Goal: Task Accomplishment & Management: Manage account settings

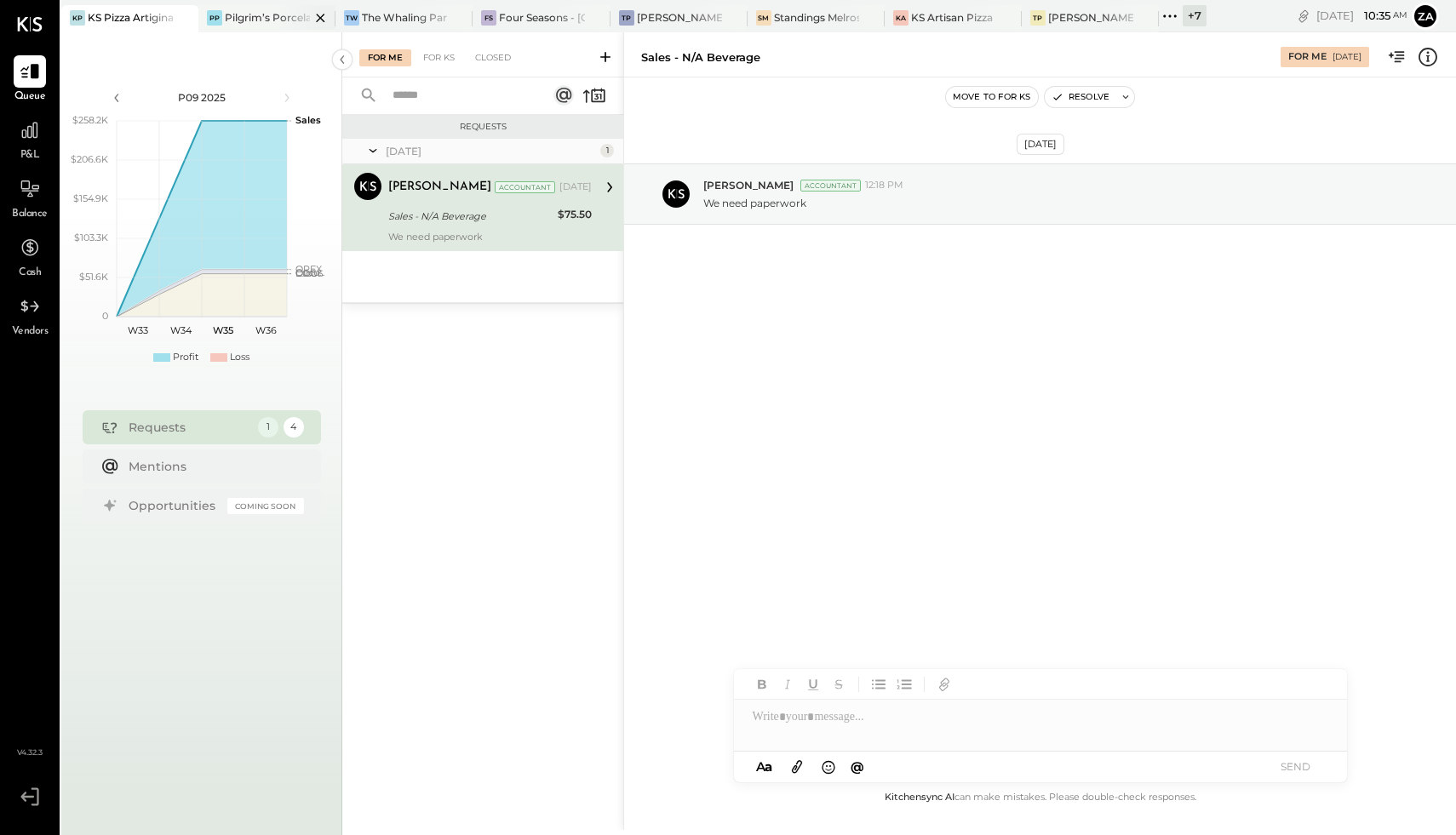
click at [274, 10] on div "Pilgrim’s Porcelain" at bounding box center [267, 17] width 85 height 14
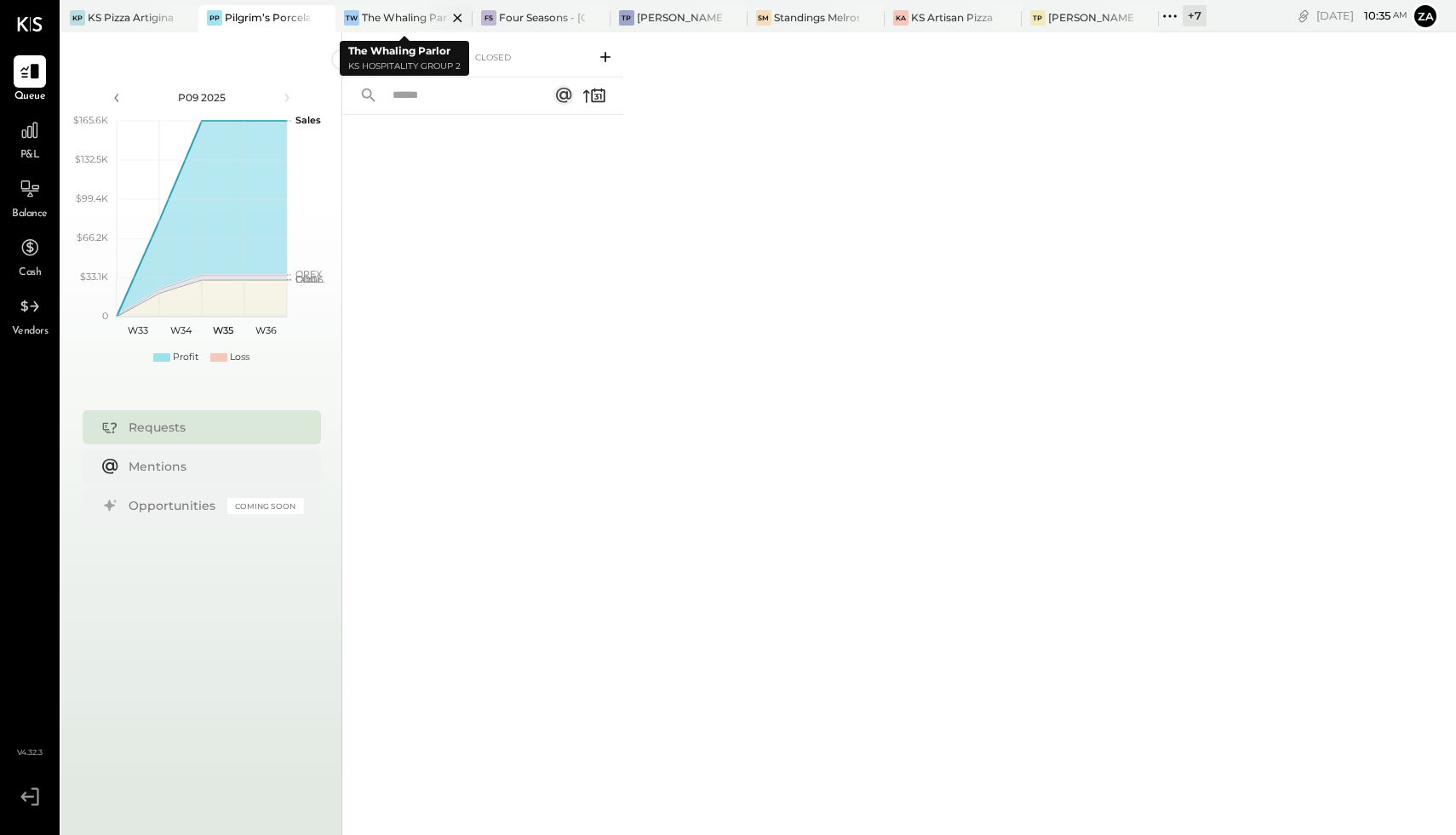
click at [410, 16] on div "The Whaling Parlor" at bounding box center [404, 17] width 85 height 14
click at [540, 20] on div "Four Seasons - [GEOGRAPHIC_DATA]" at bounding box center [541, 17] width 85 height 14
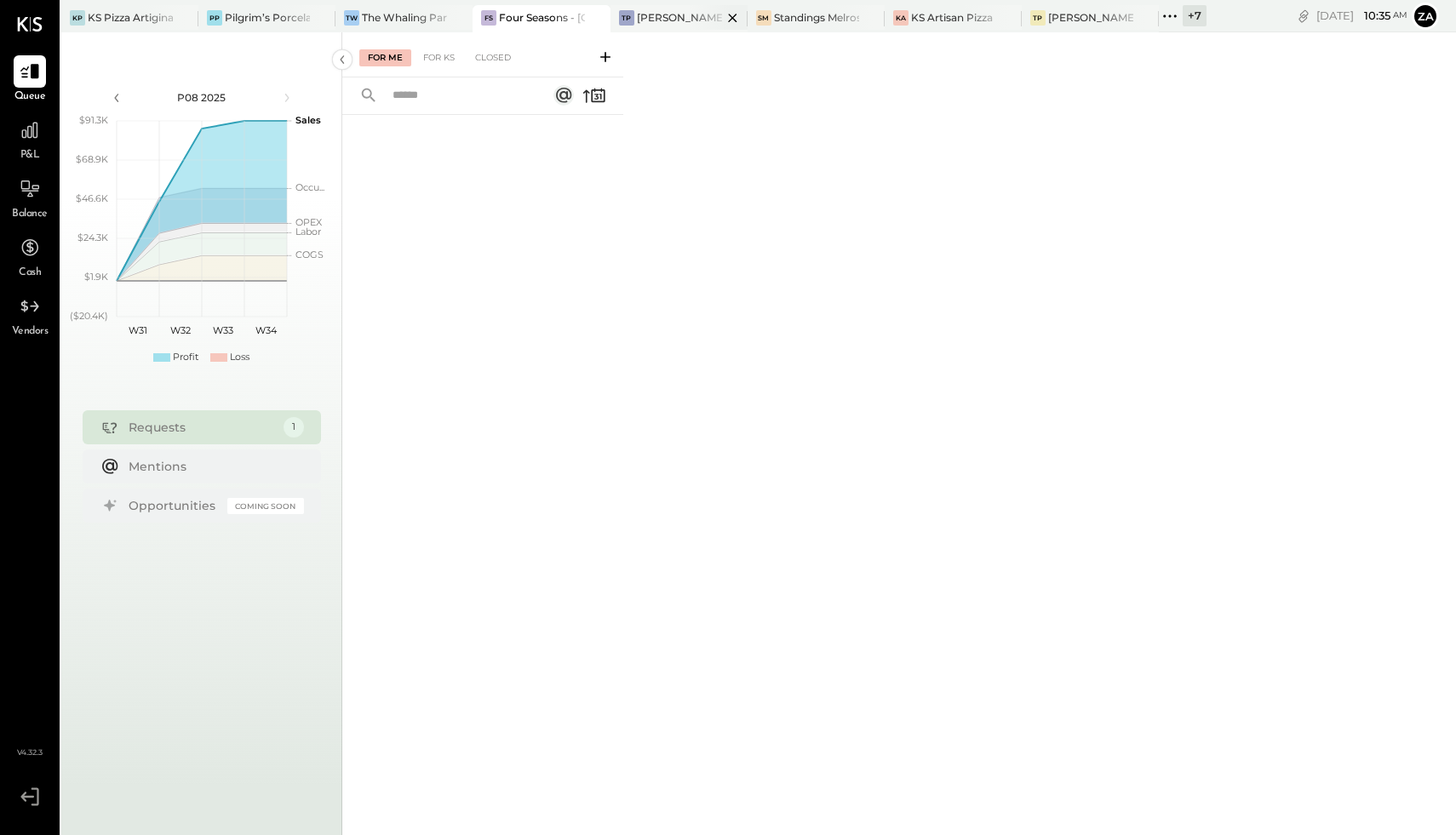
click at [661, 21] on div "[PERSON_NAME]’s Pizza - [GEOGRAPHIC_DATA]" at bounding box center [679, 17] width 85 height 14
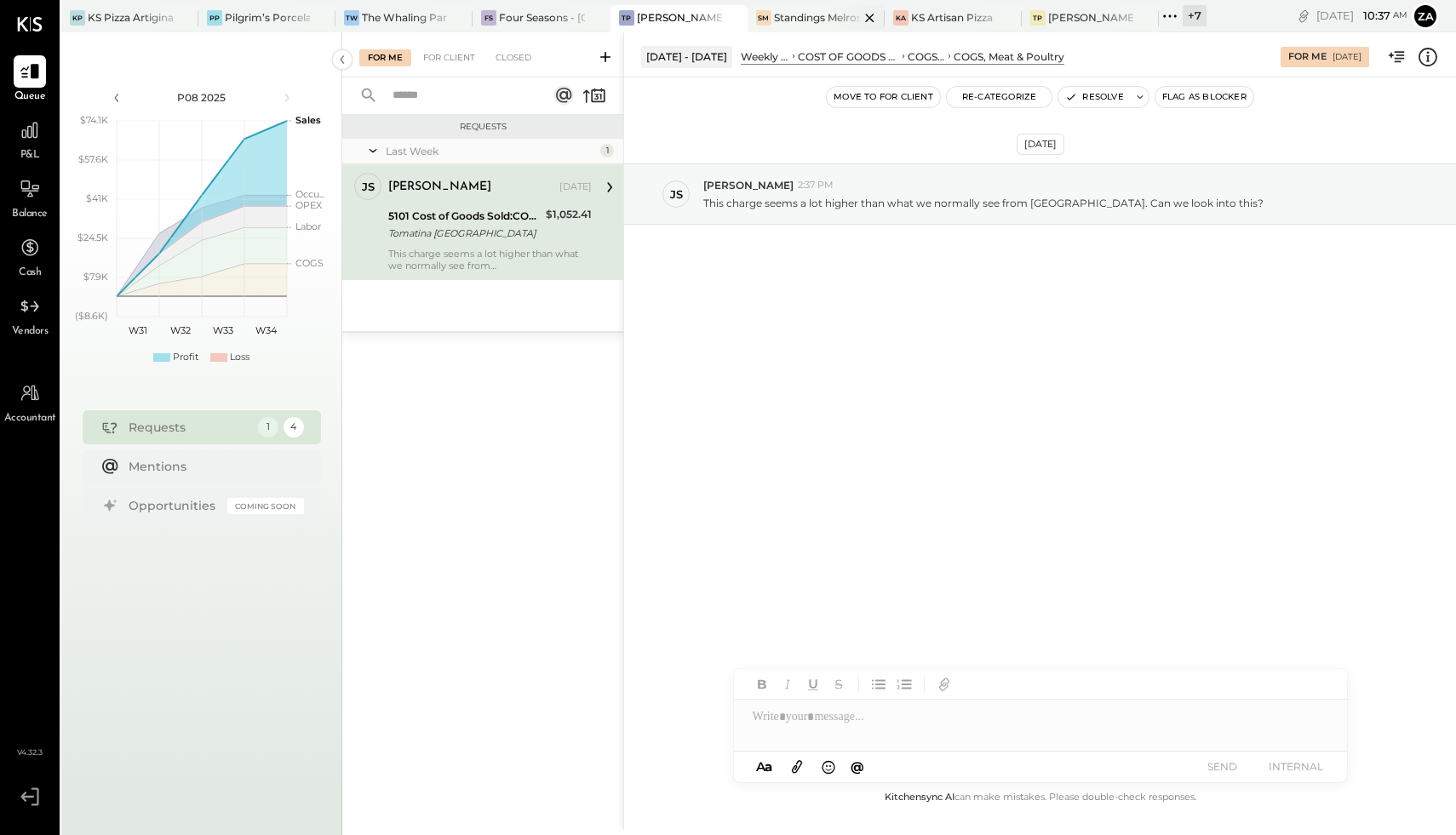
click at [816, 14] on div "Standings Melrose" at bounding box center [815, 17] width 85 height 14
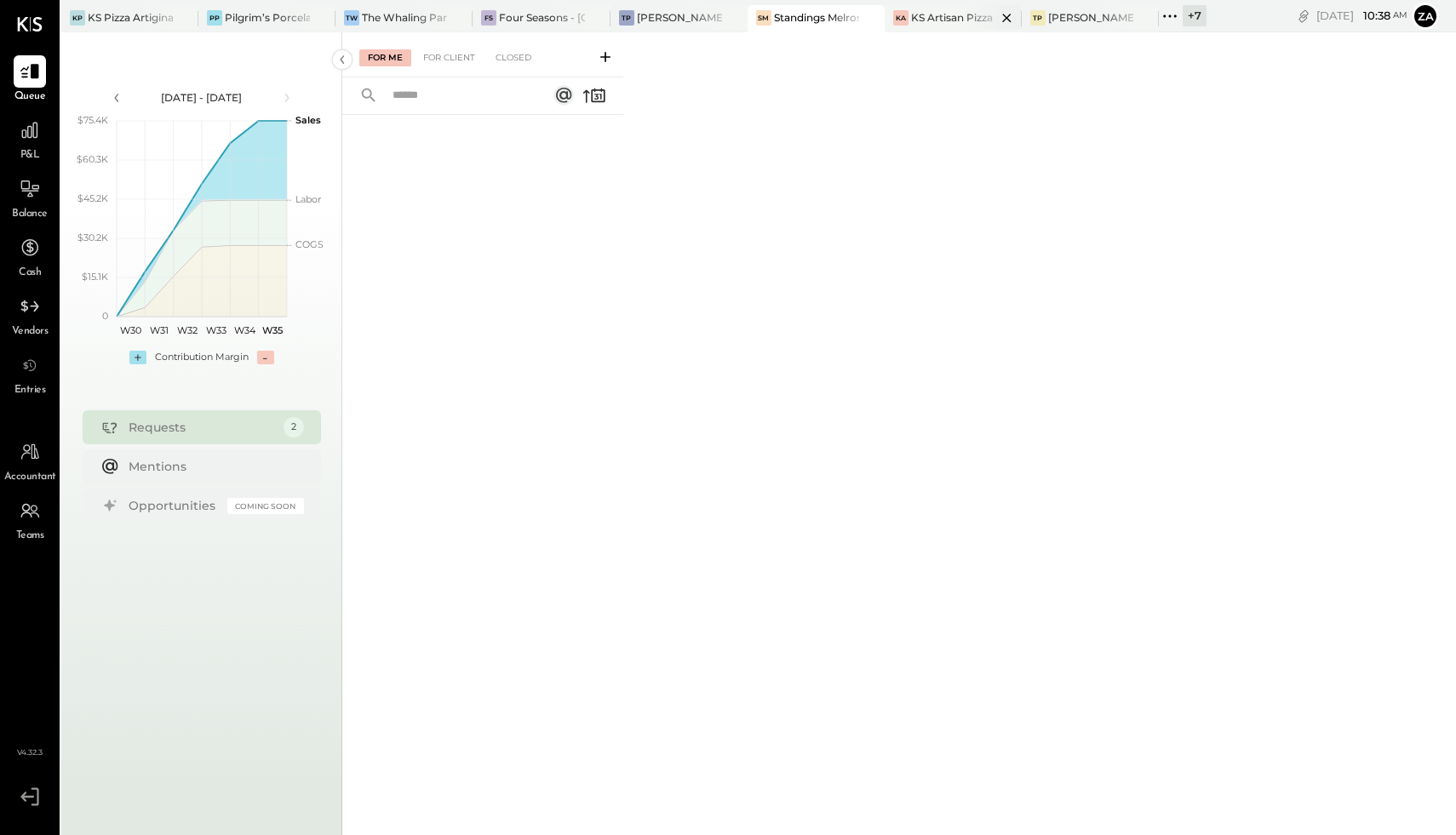
click at [948, 21] on div "KS Artisan Pizza" at bounding box center [952, 17] width 82 height 14
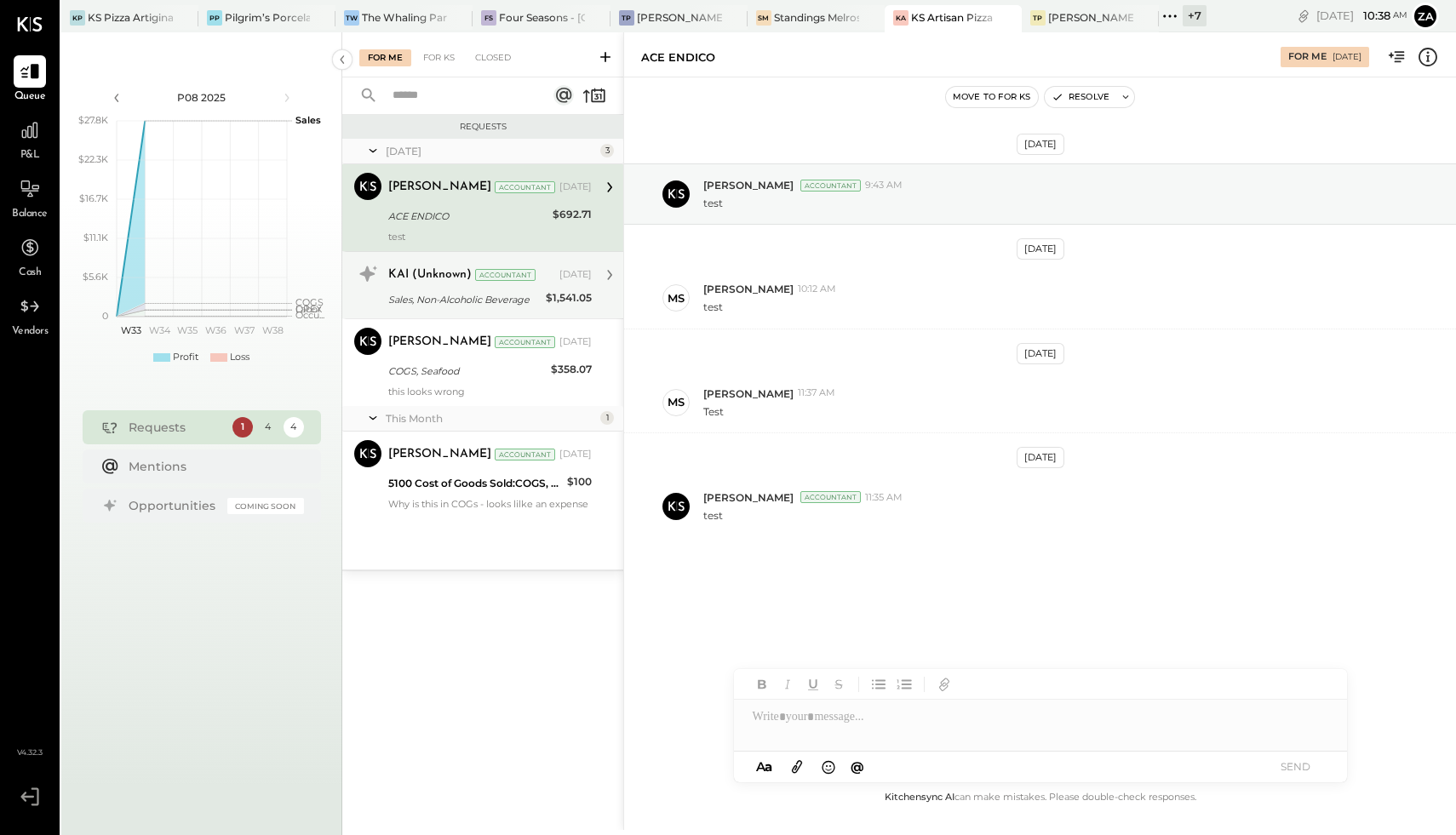
click at [475, 272] on div "Accountant" at bounding box center [505, 275] width 61 height 12
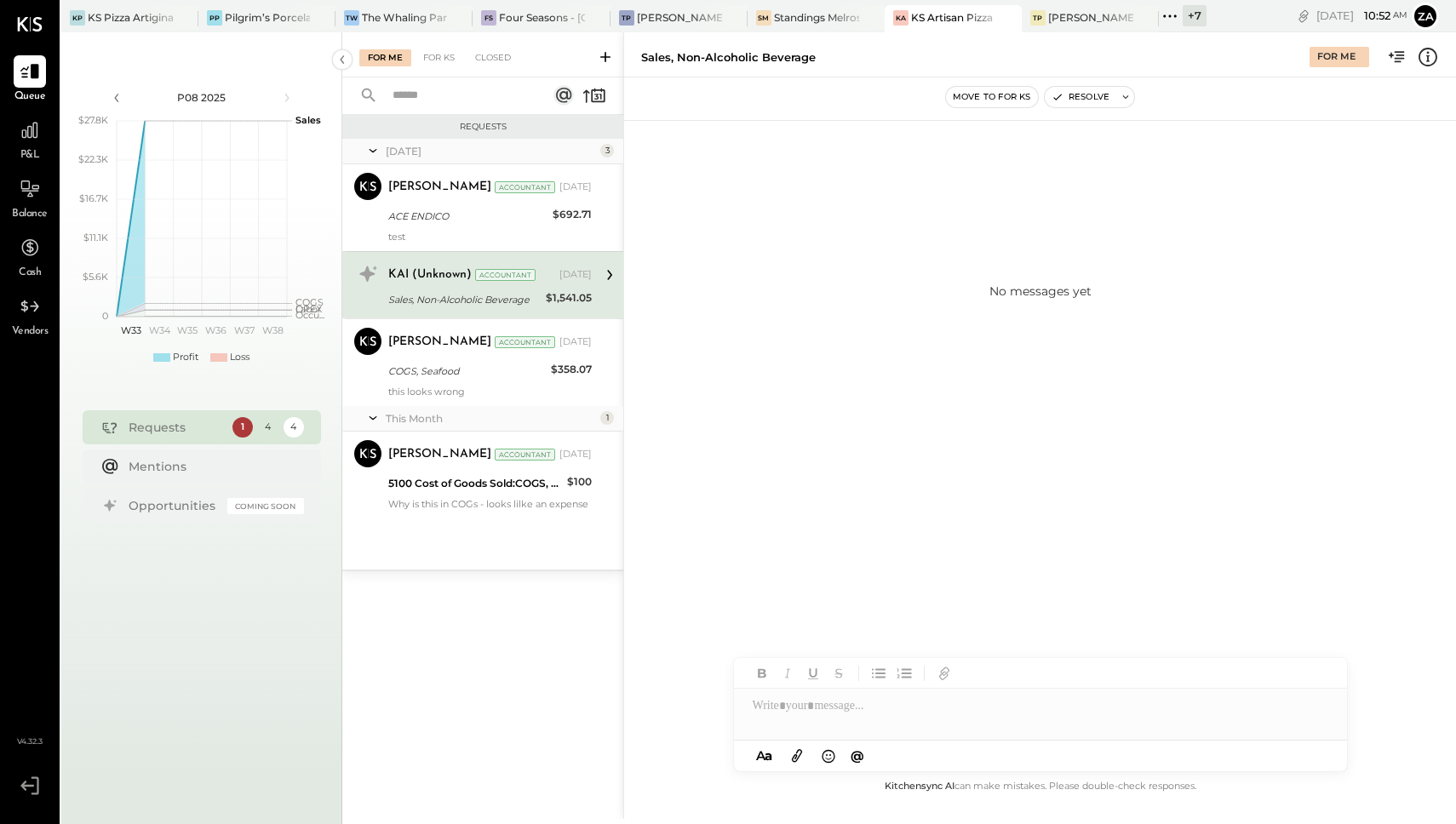
click at [1161, 23] on icon at bounding box center [1170, 16] width 22 height 22
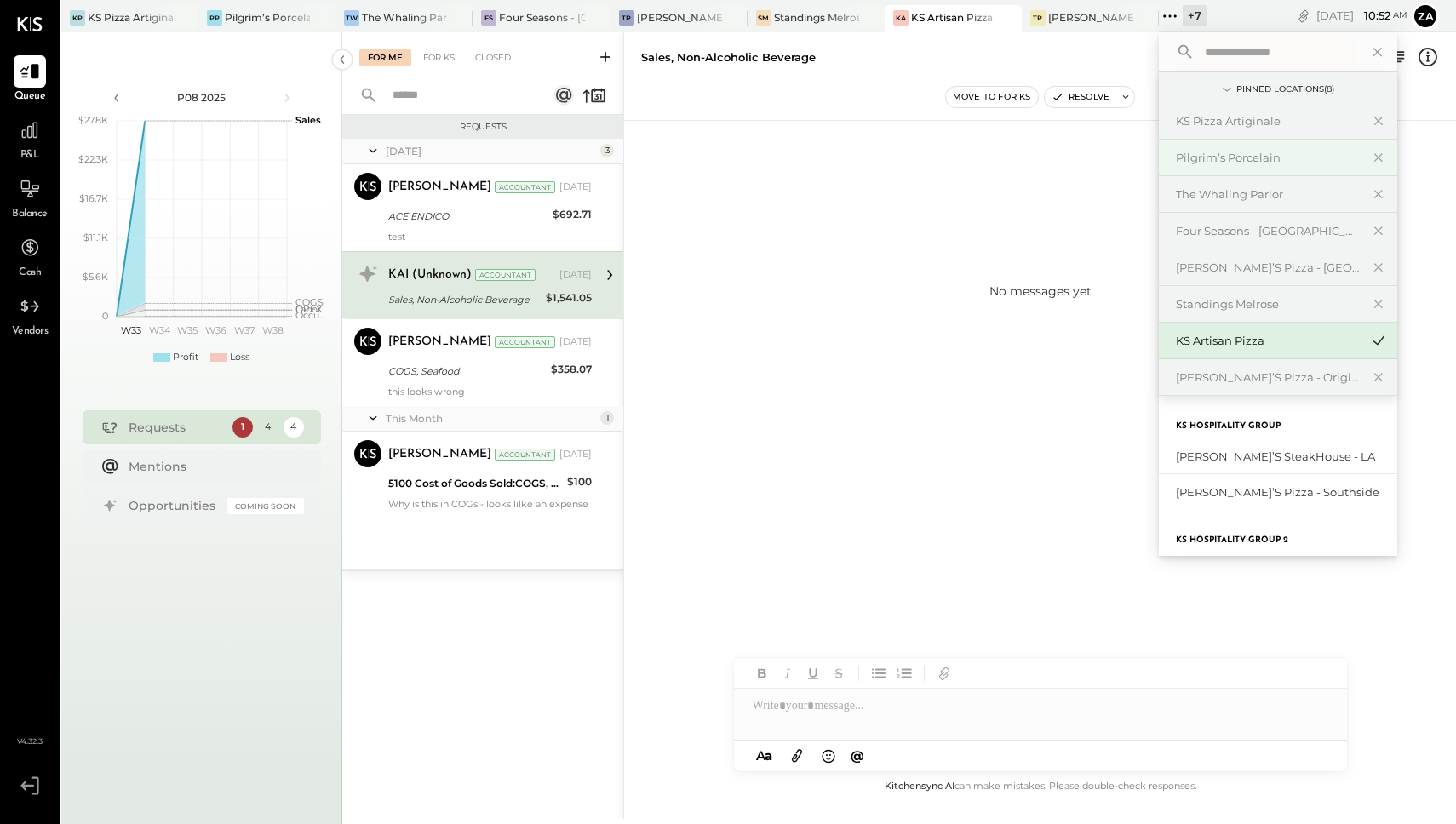
click at [1228, 159] on div "Pilgrim’s Porcelain" at bounding box center [1268, 158] width 184 height 16
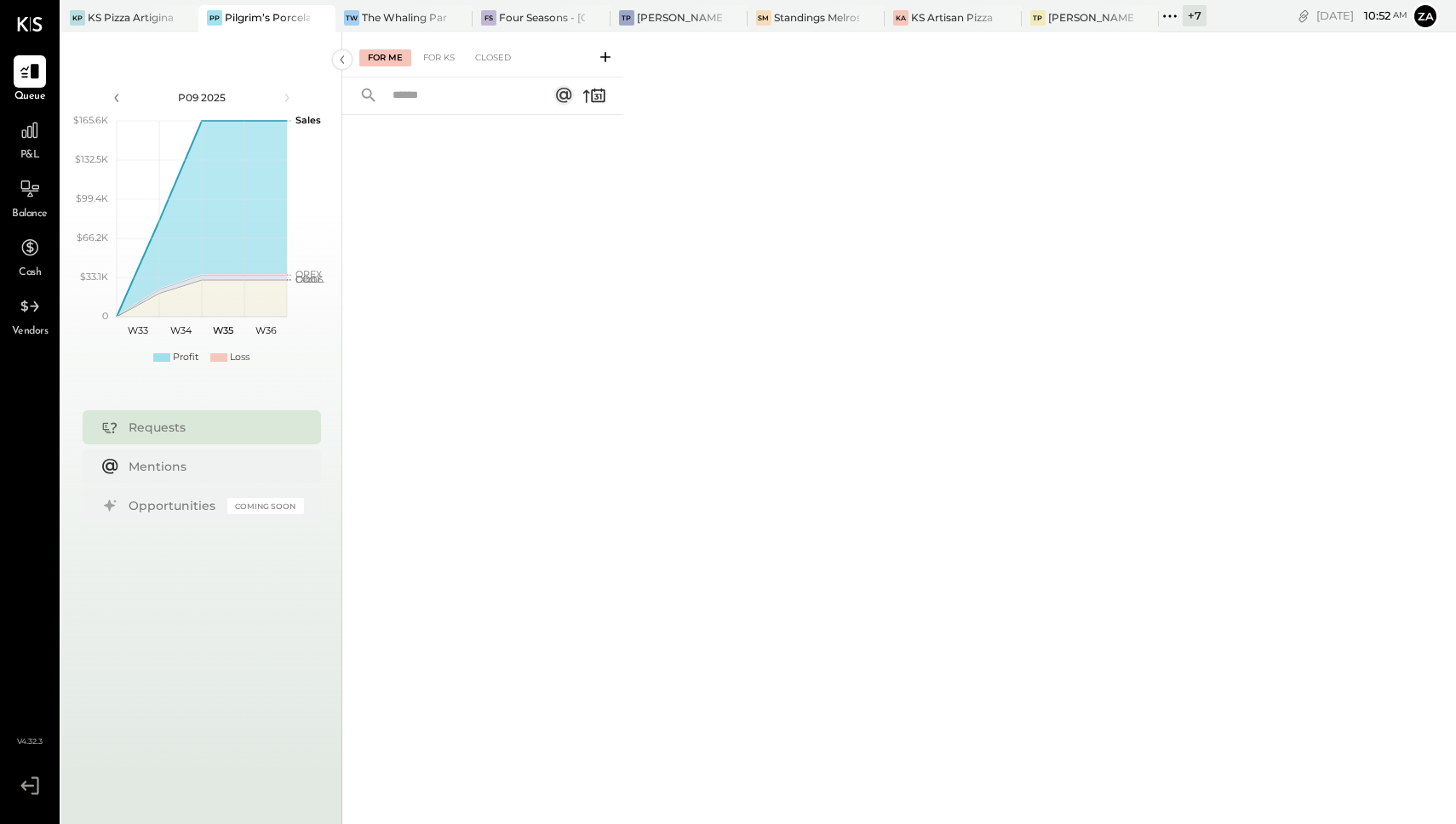
click at [1186, 11] on div "+ 7" at bounding box center [1194, 16] width 24 height 21
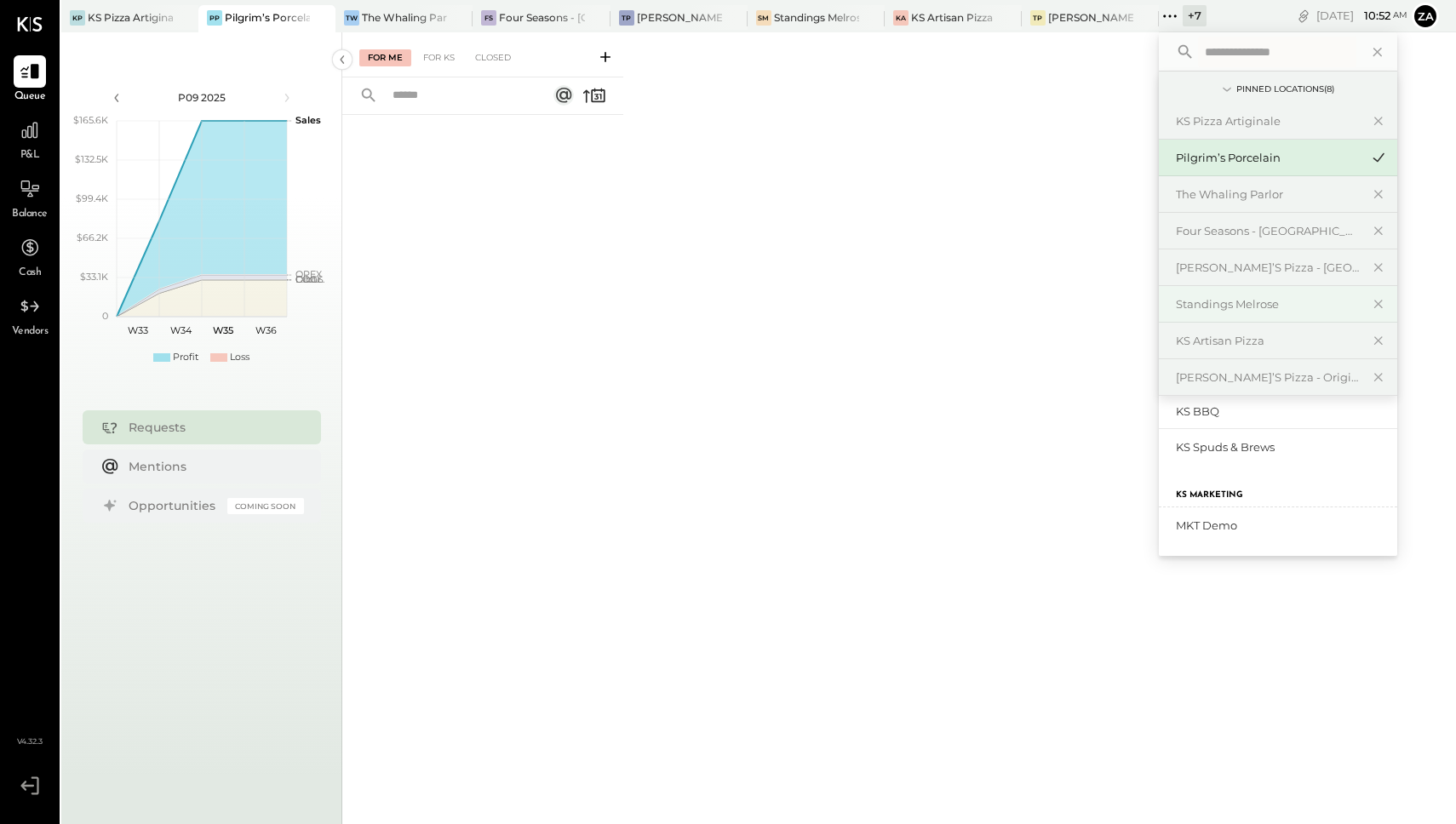
scroll to position [273, 0]
click at [924, 284] on div "For Me For KS Closed" at bounding box center [899, 425] width 1113 height 787
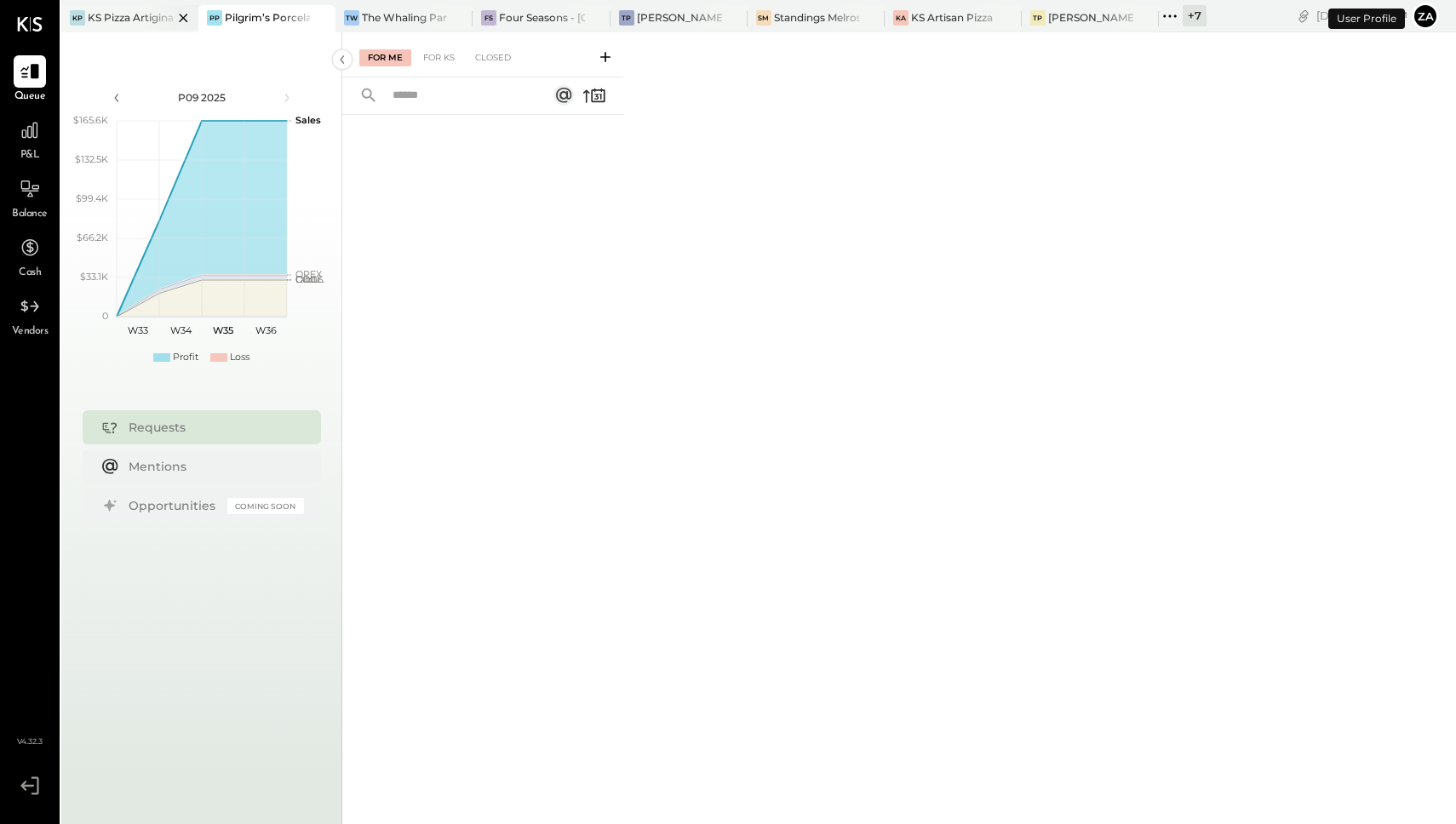
click at [128, 28] on div "KP KS Pizza Artiginale" at bounding box center [130, 19] width 137 height 28
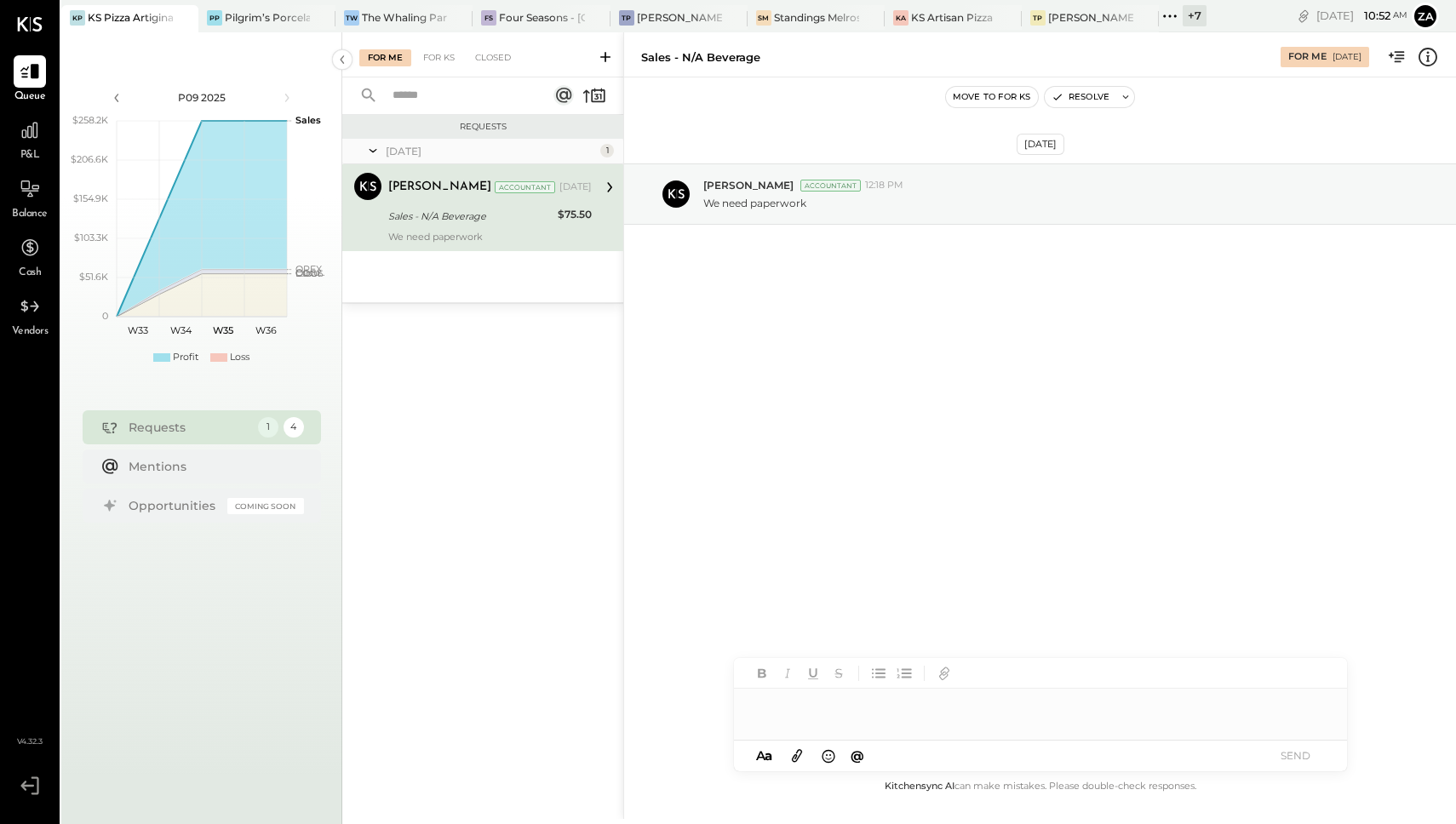
click at [1182, 21] on div "+ 7" at bounding box center [1182, 16] width 47 height 22
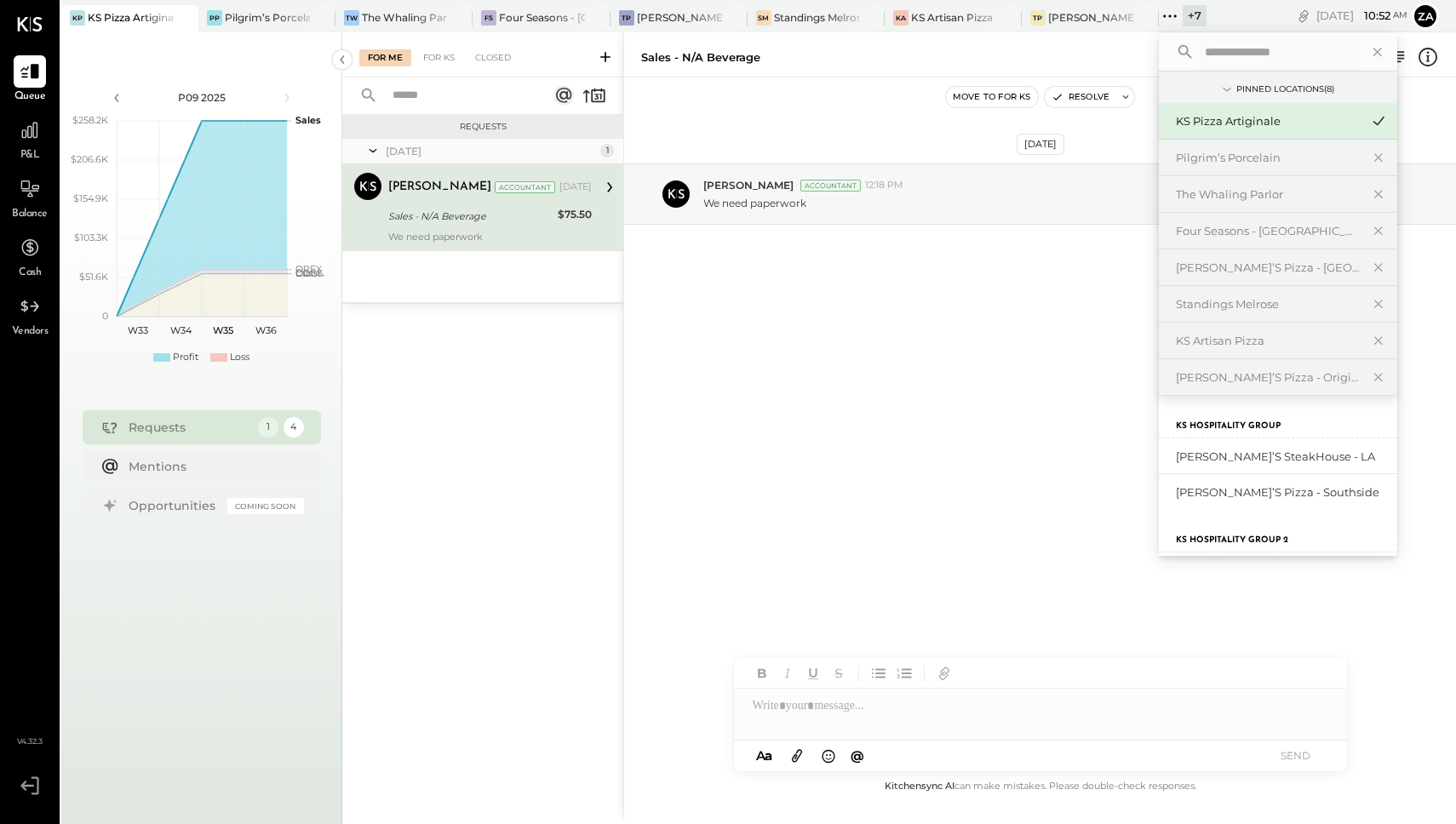
click at [1182, 21] on div "+ 7" at bounding box center [1182, 16] width 47 height 22
click at [1191, 16] on div "+ 7" at bounding box center [1194, 16] width 24 height 21
click at [1245, 9] on div "[DATE] 10 : 52 am Za User Profile" at bounding box center [1331, 16] width 250 height 32
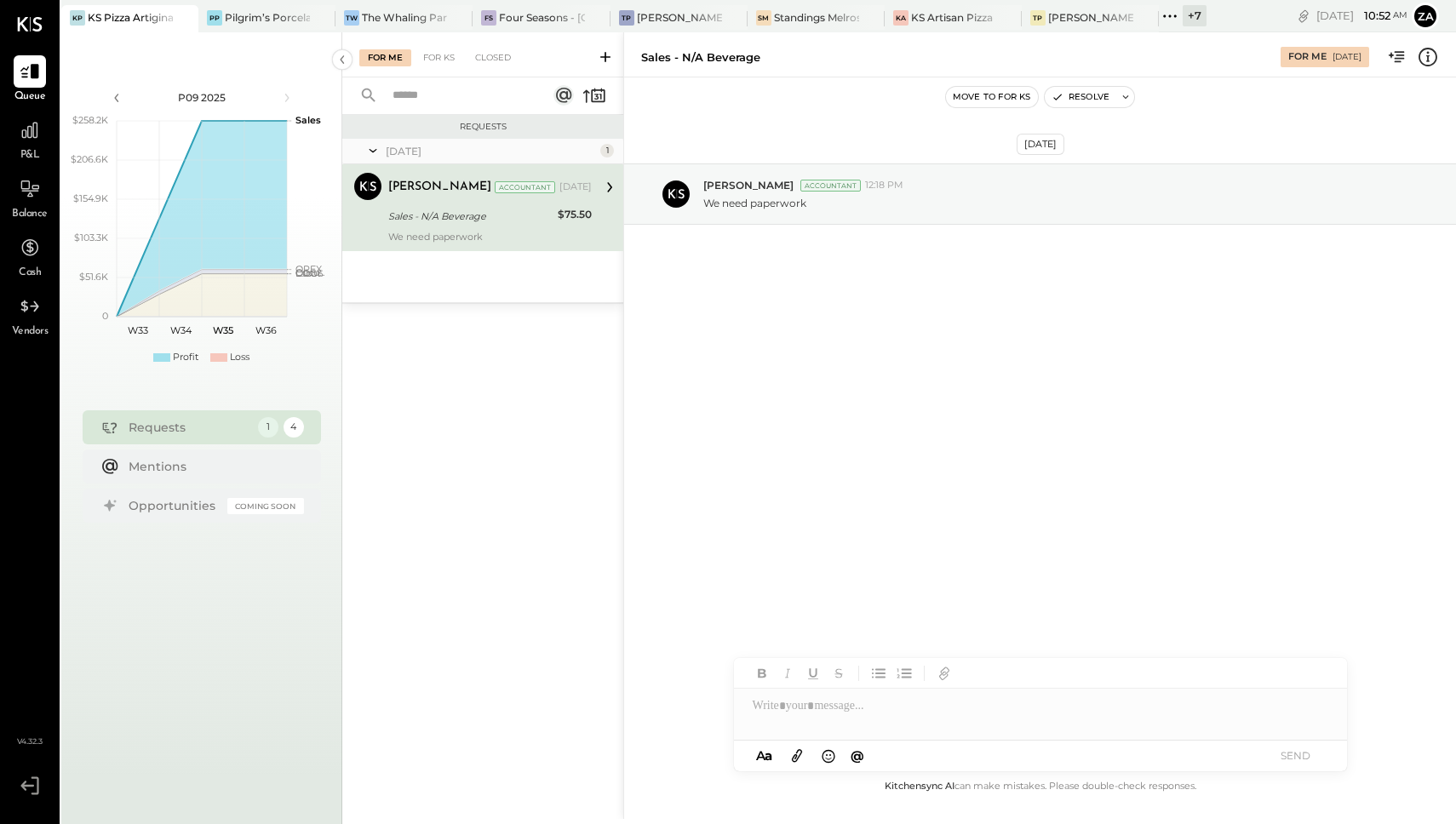
click at [1187, 15] on div "+ 7" at bounding box center [1194, 16] width 24 height 21
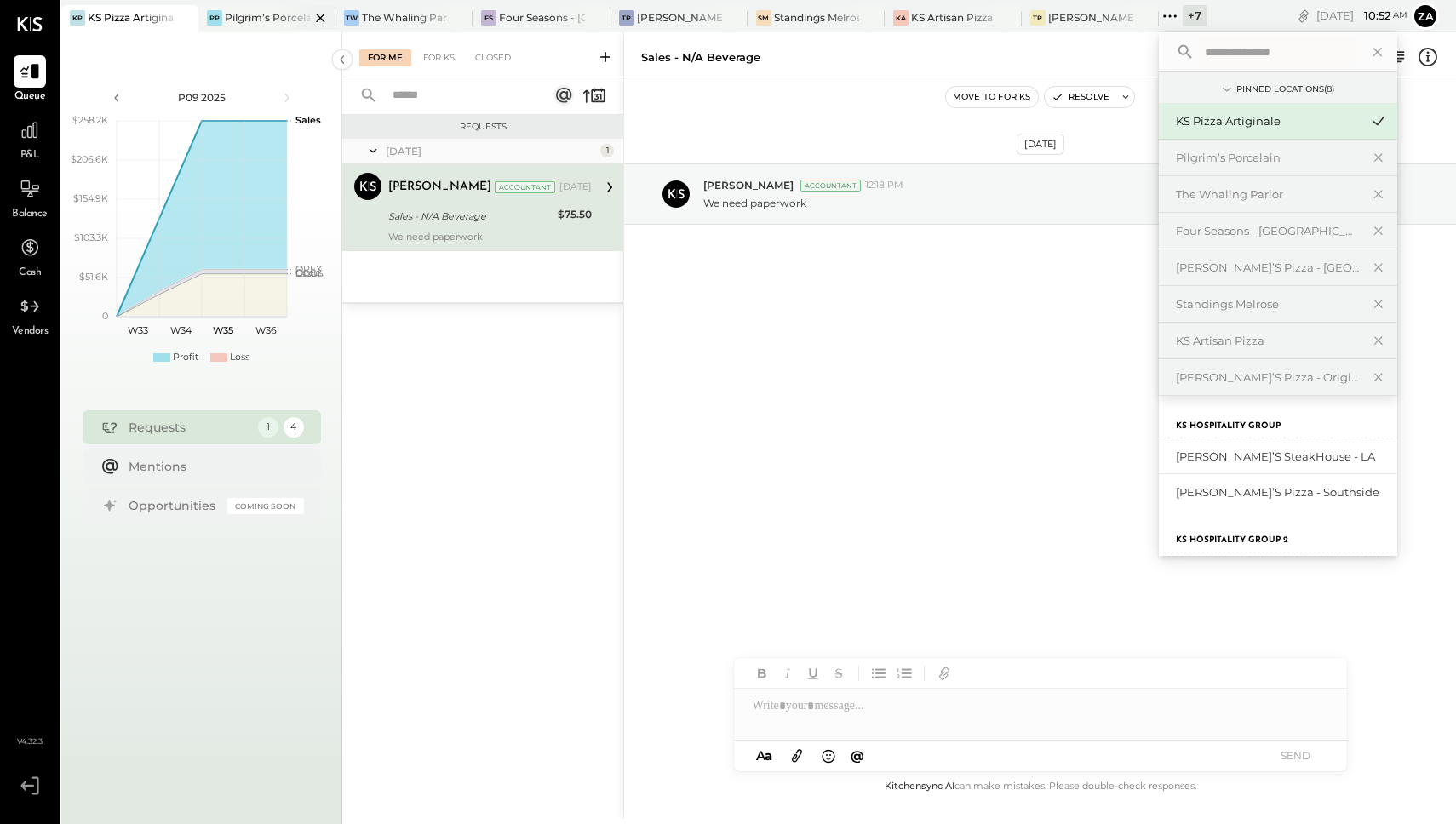
click at [264, 15] on div "Pilgrim’s Porcelain" at bounding box center [267, 17] width 85 height 14
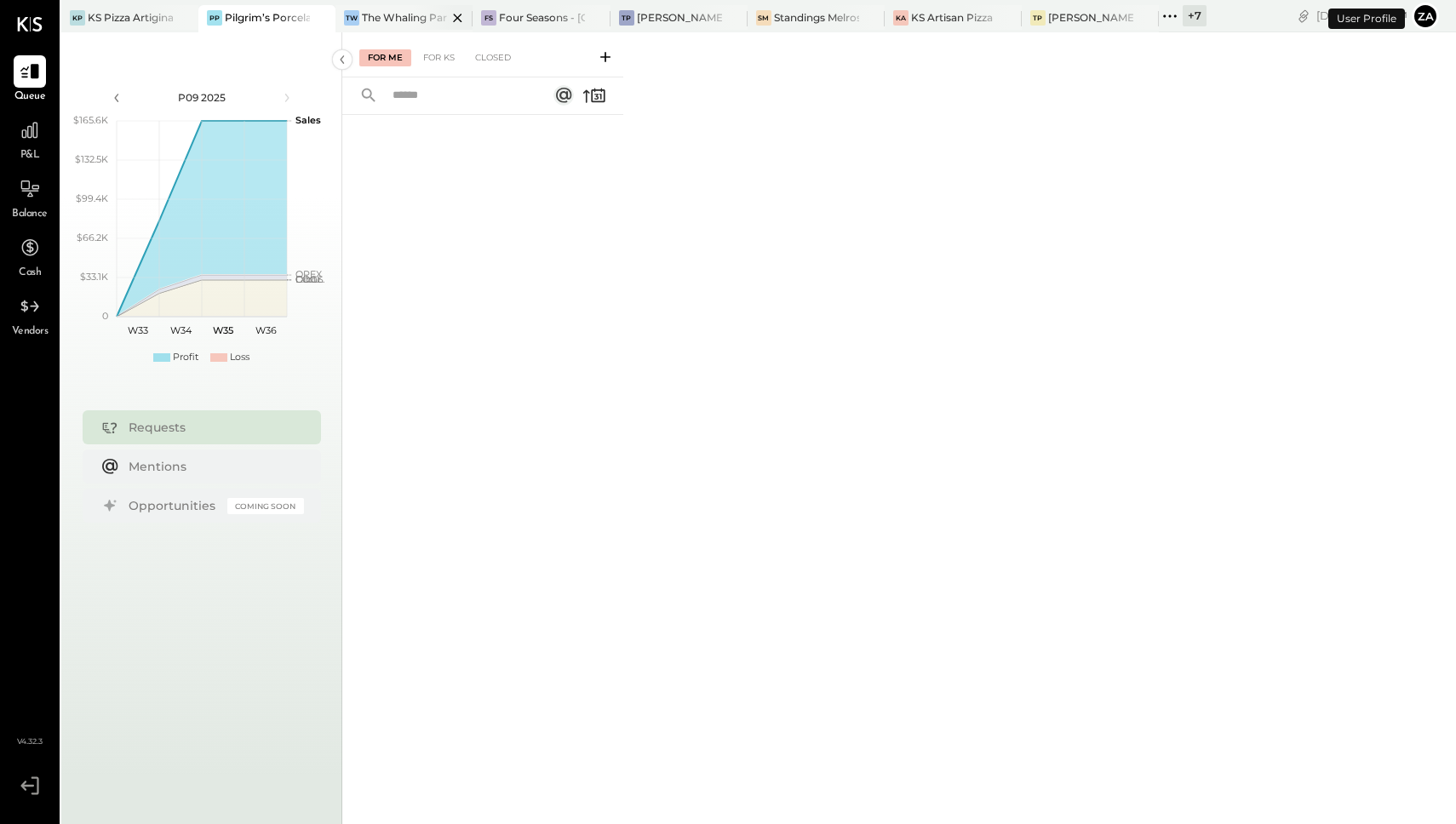
click at [410, 21] on div "The Whaling Parlor" at bounding box center [404, 17] width 85 height 14
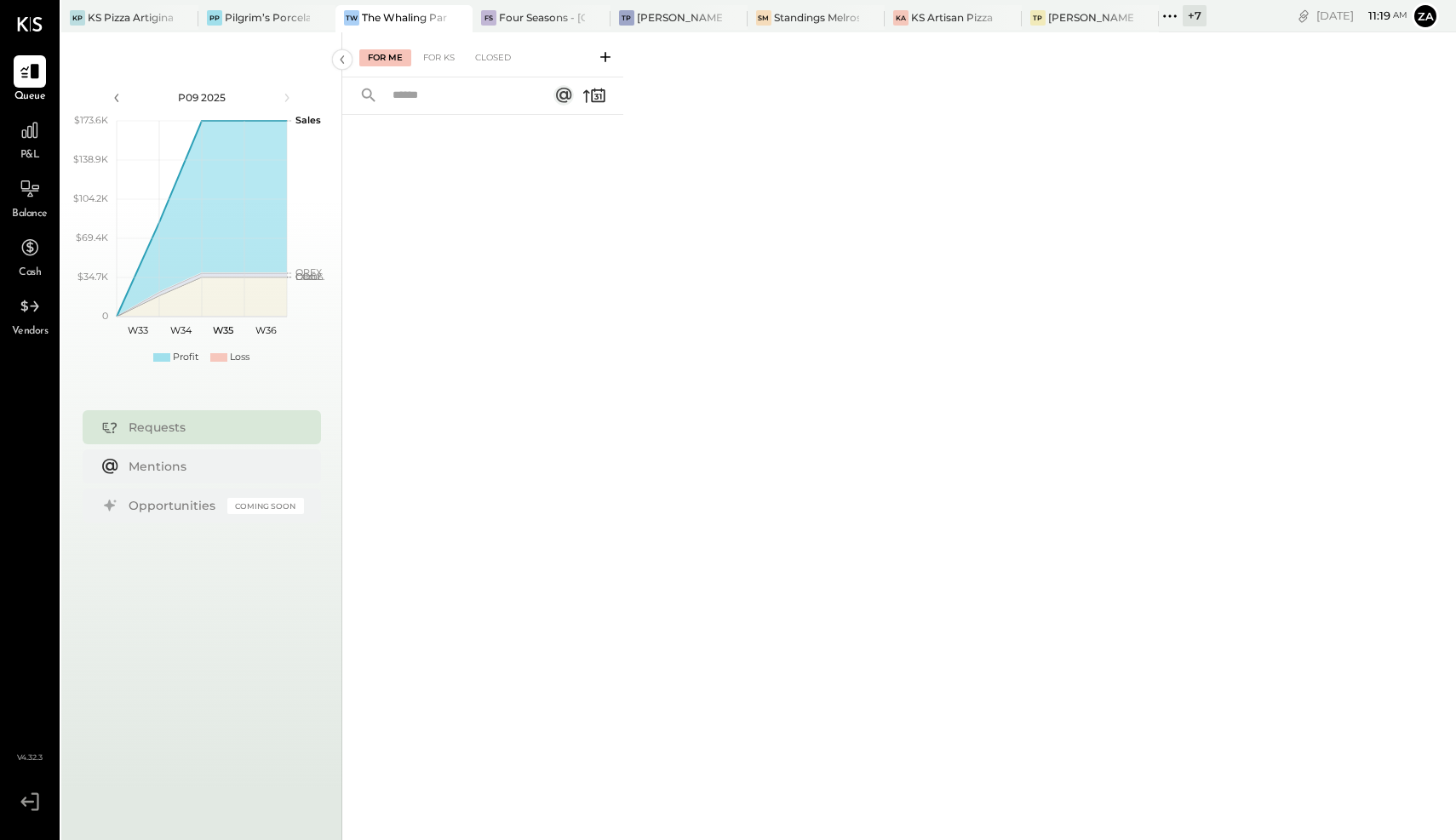
click at [1175, 10] on icon at bounding box center [1170, 16] width 22 height 22
click at [834, 184] on div "For Me For KS Closed" at bounding box center [899, 433] width 1113 height 803
click at [241, 16] on div "Pilgrim’s Porcelain" at bounding box center [267, 17] width 85 height 14
click at [1166, 11] on icon at bounding box center [1170, 16] width 22 height 22
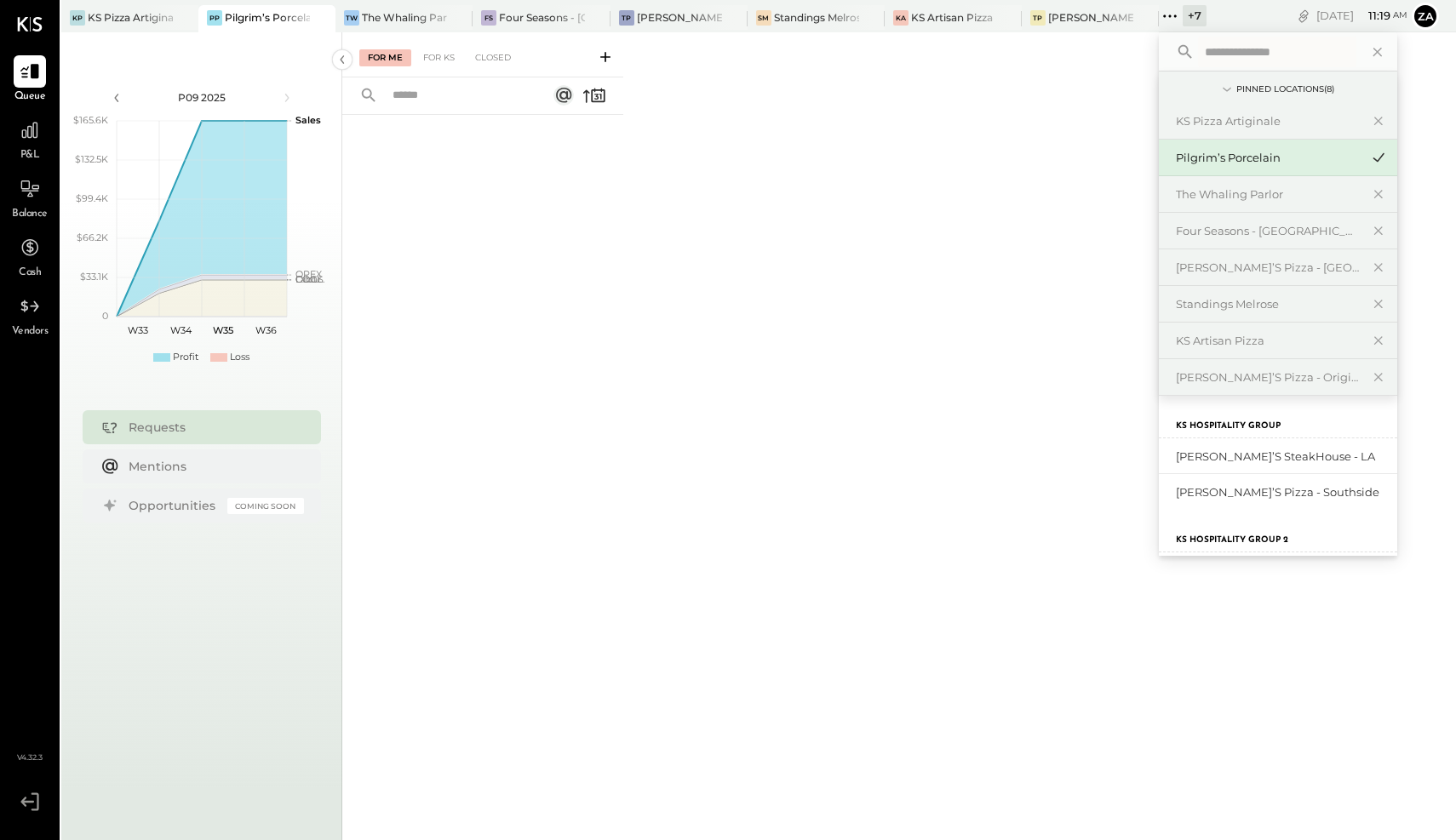
click at [794, 206] on div "For Me For KS Closed" at bounding box center [899, 433] width 1113 height 803
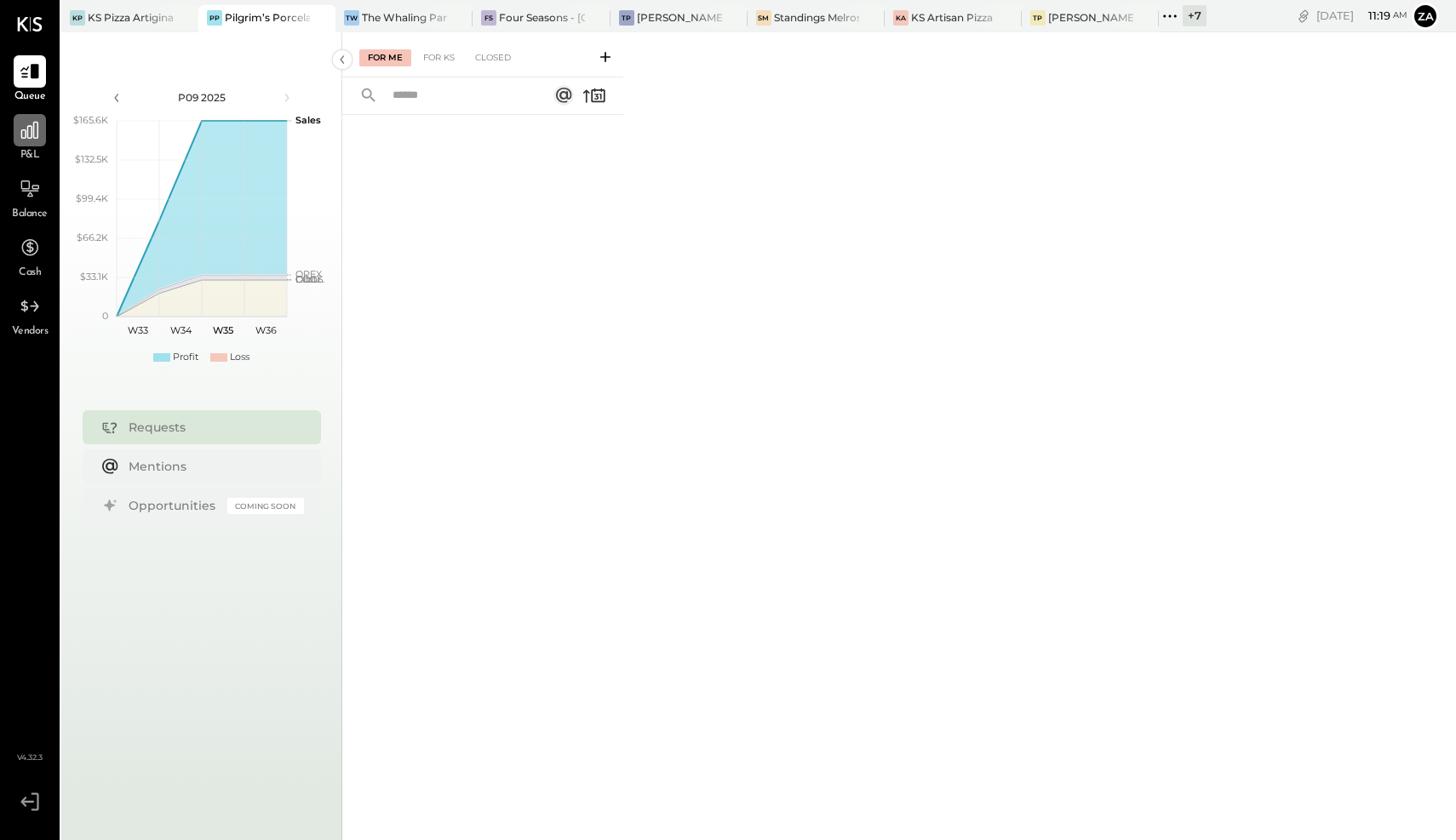
click at [33, 142] on div at bounding box center [29, 130] width 32 height 32
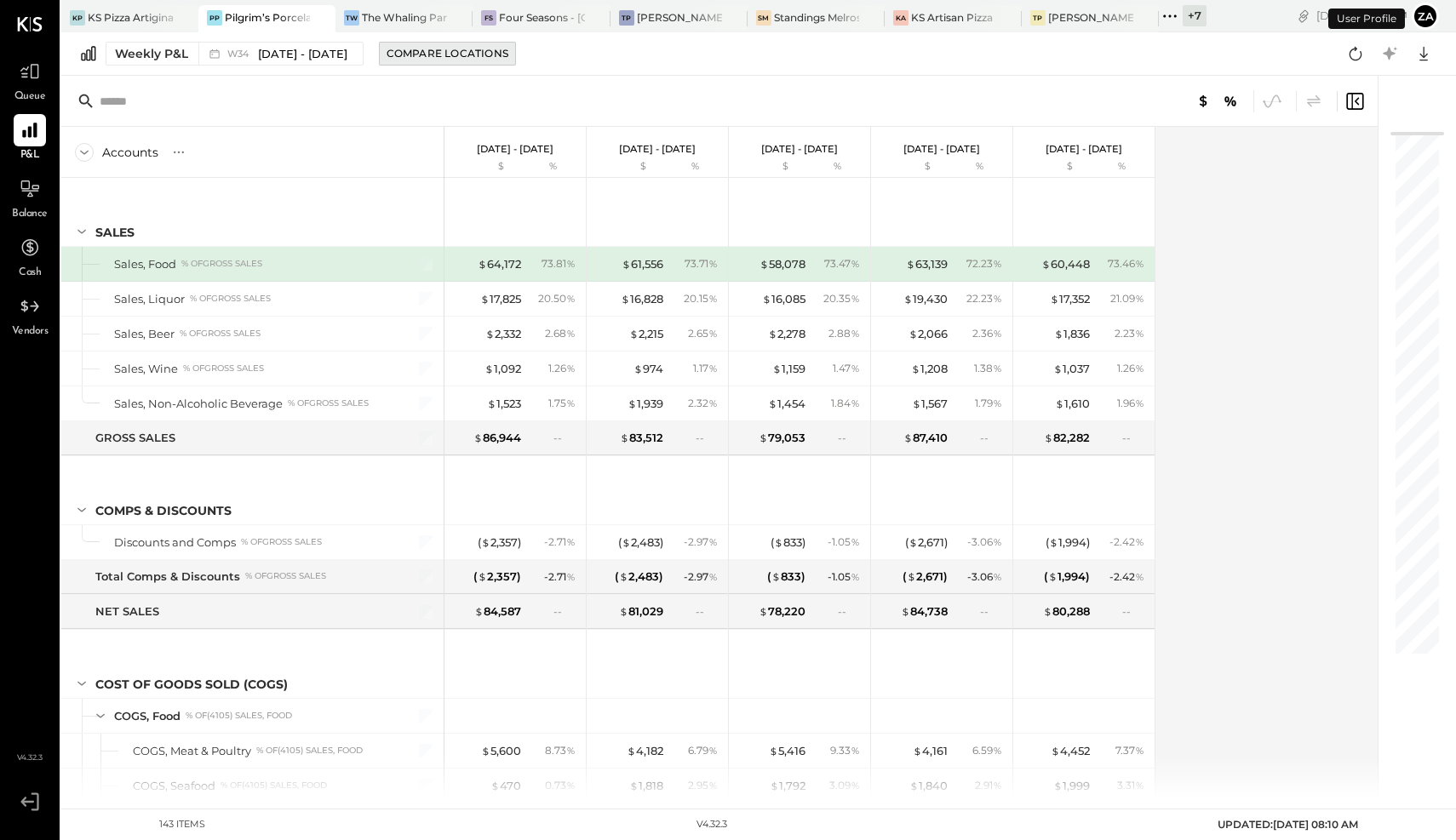
click at [449, 58] on div "Compare Locations" at bounding box center [447, 54] width 121 height 14
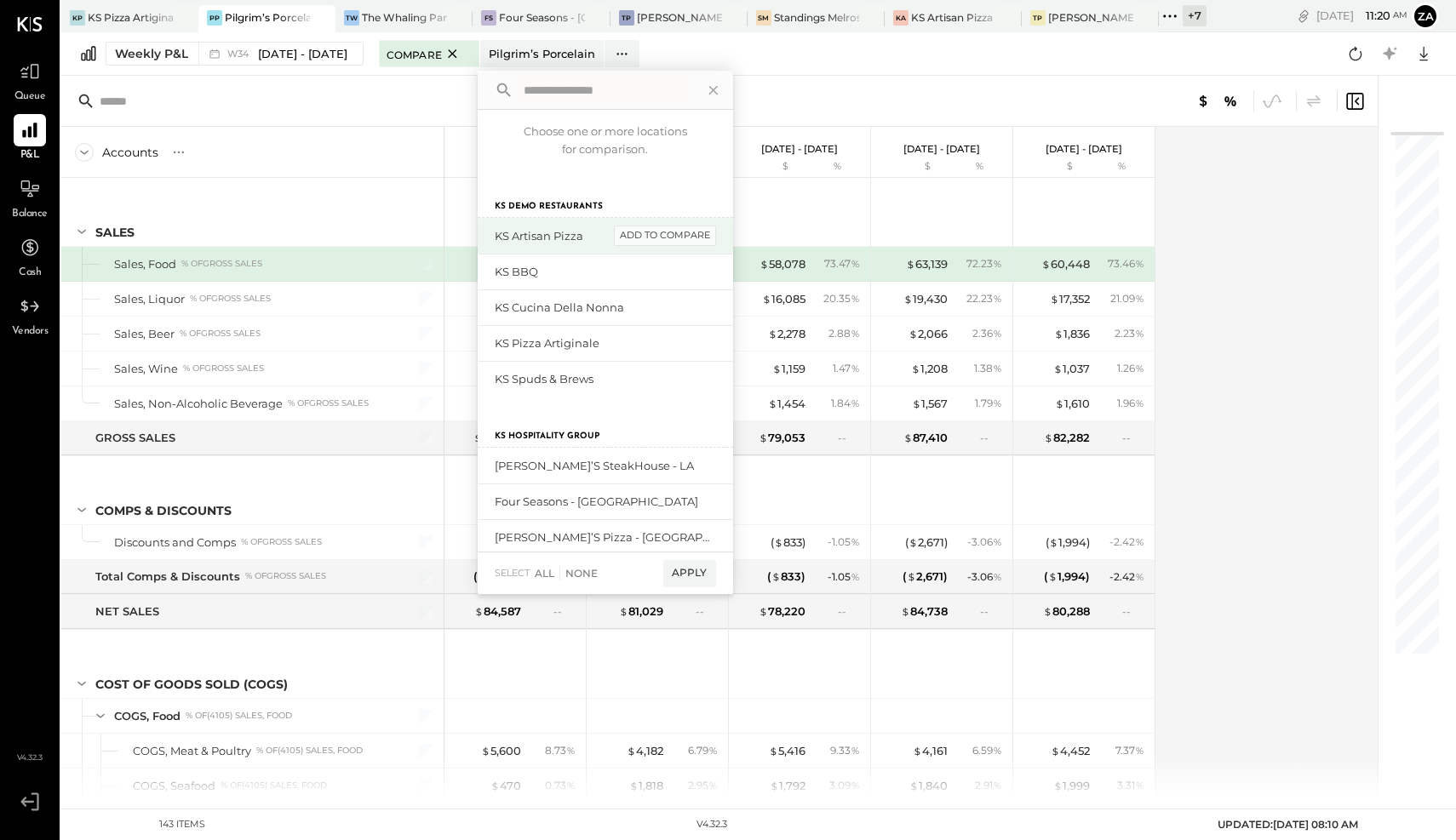
click at [653, 233] on div "add to compare" at bounding box center [665, 235] width 103 height 21
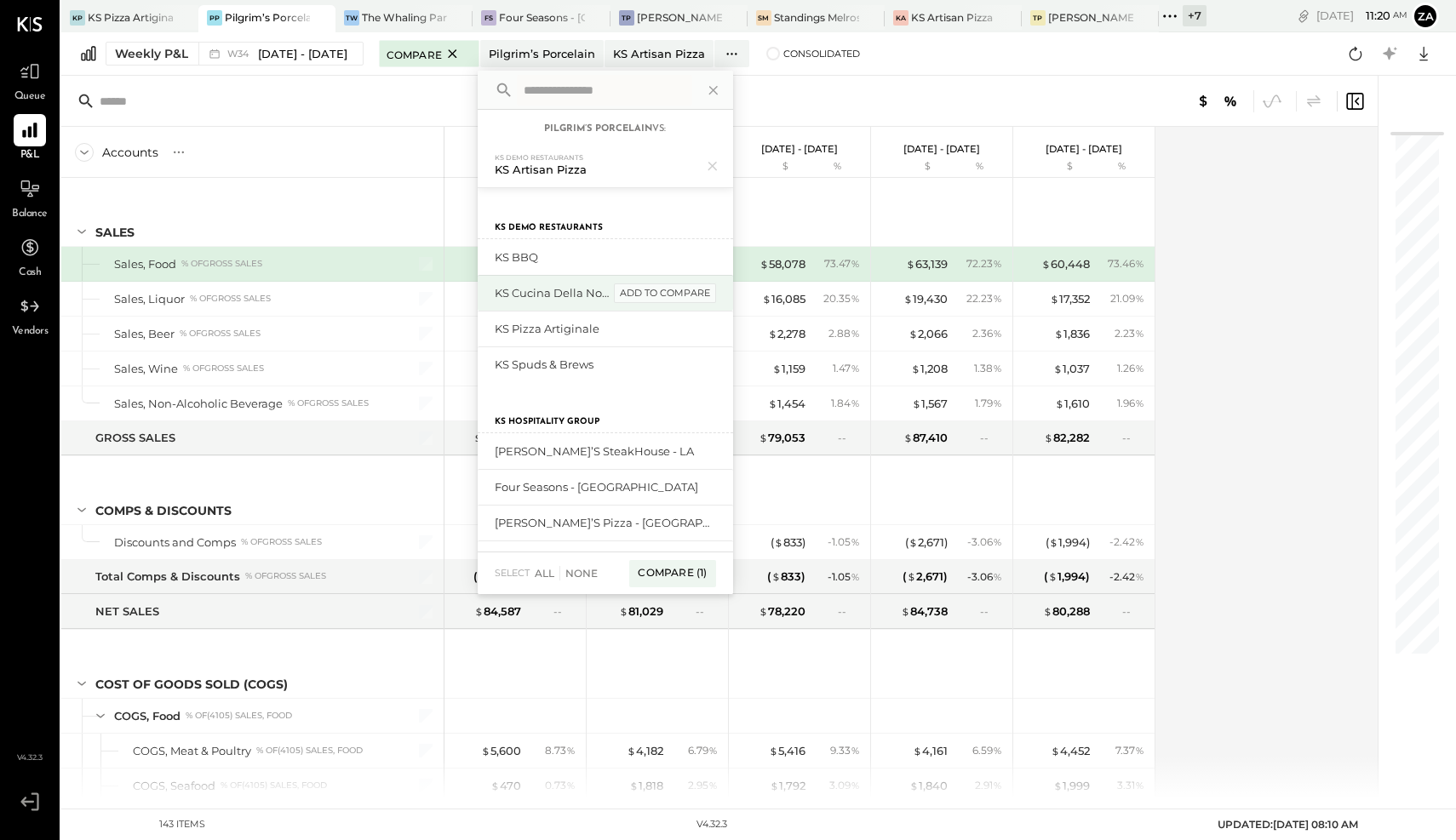
click at [677, 292] on div "add to compare" at bounding box center [665, 293] width 103 height 21
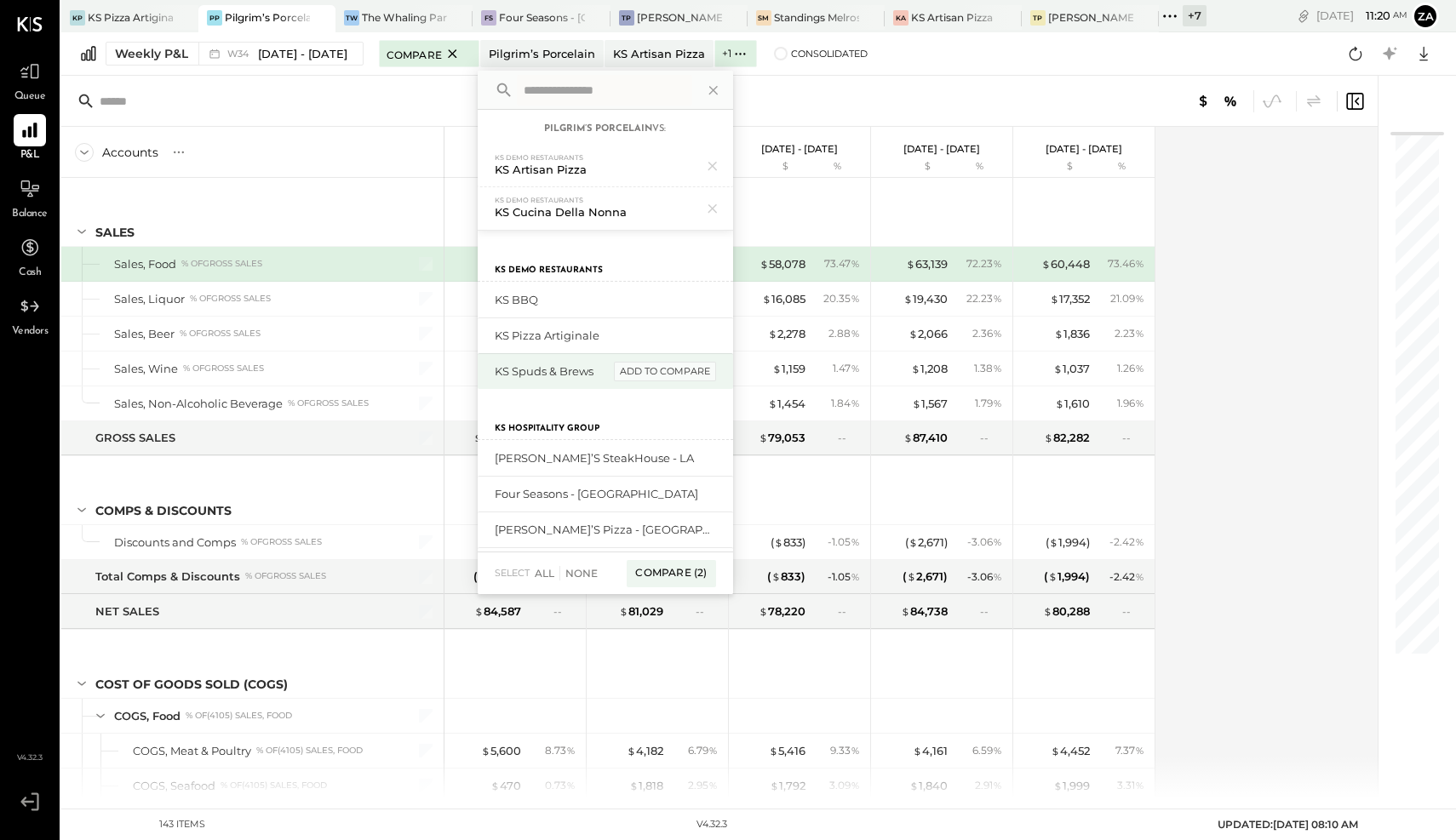
click at [682, 375] on div "add to compare" at bounding box center [665, 372] width 103 height 21
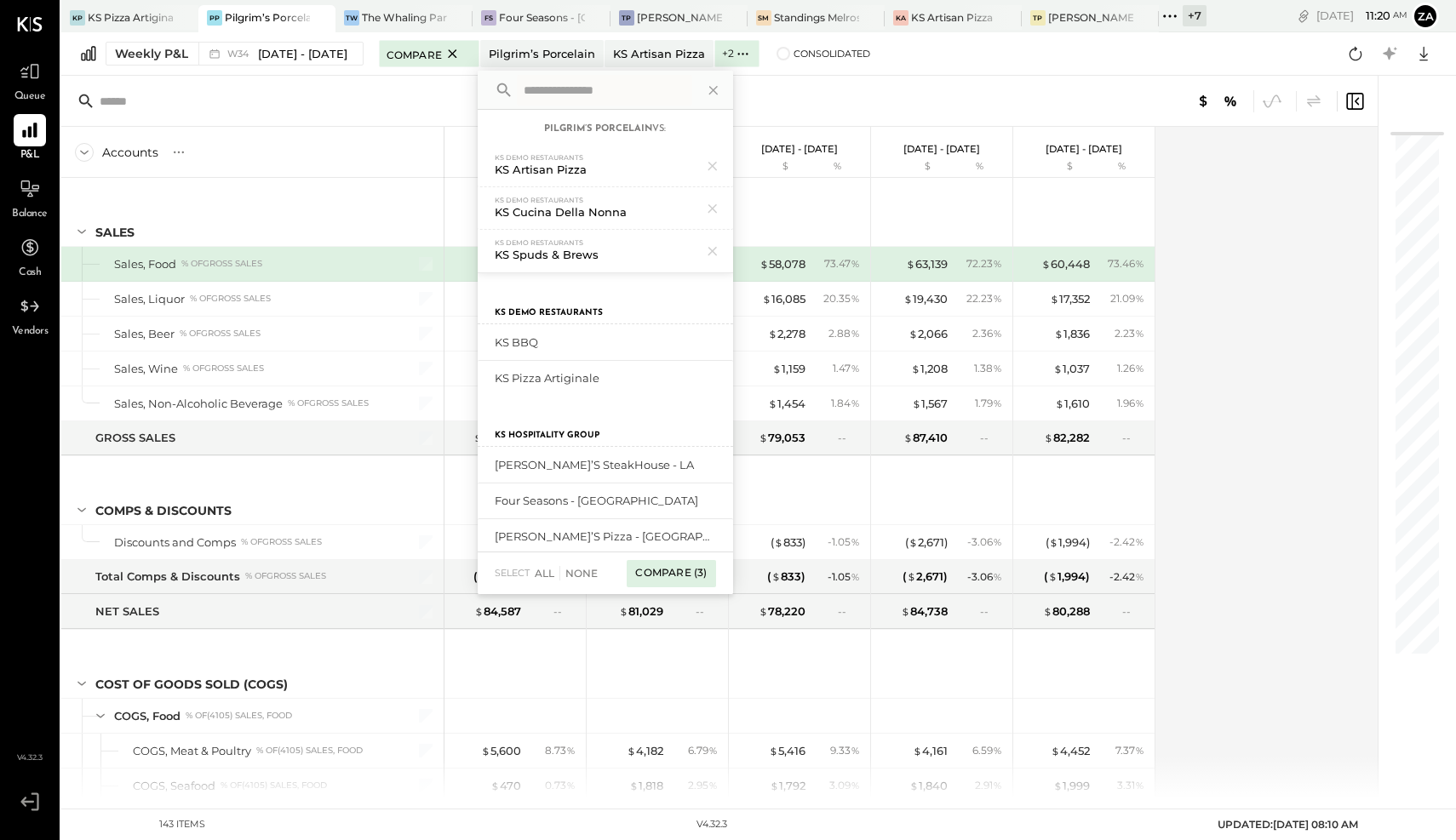
click at [675, 571] on div "Compare (3)" at bounding box center [670, 573] width 88 height 28
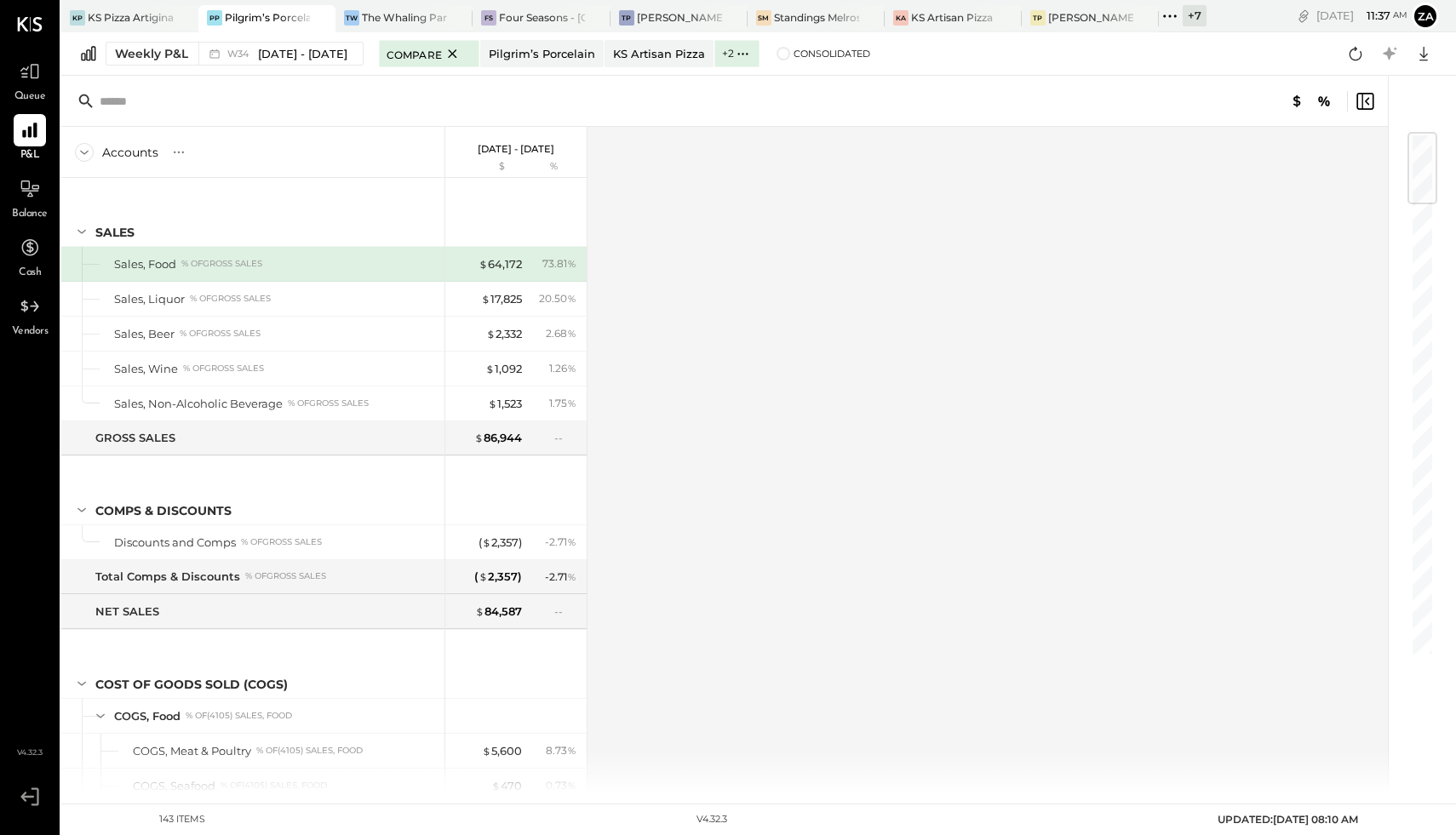
click at [1176, 15] on icon at bounding box center [1175, 15] width 3 height 3
click at [412, 26] on div "TW The Whaling Parlor" at bounding box center [404, 19] width 137 height 28
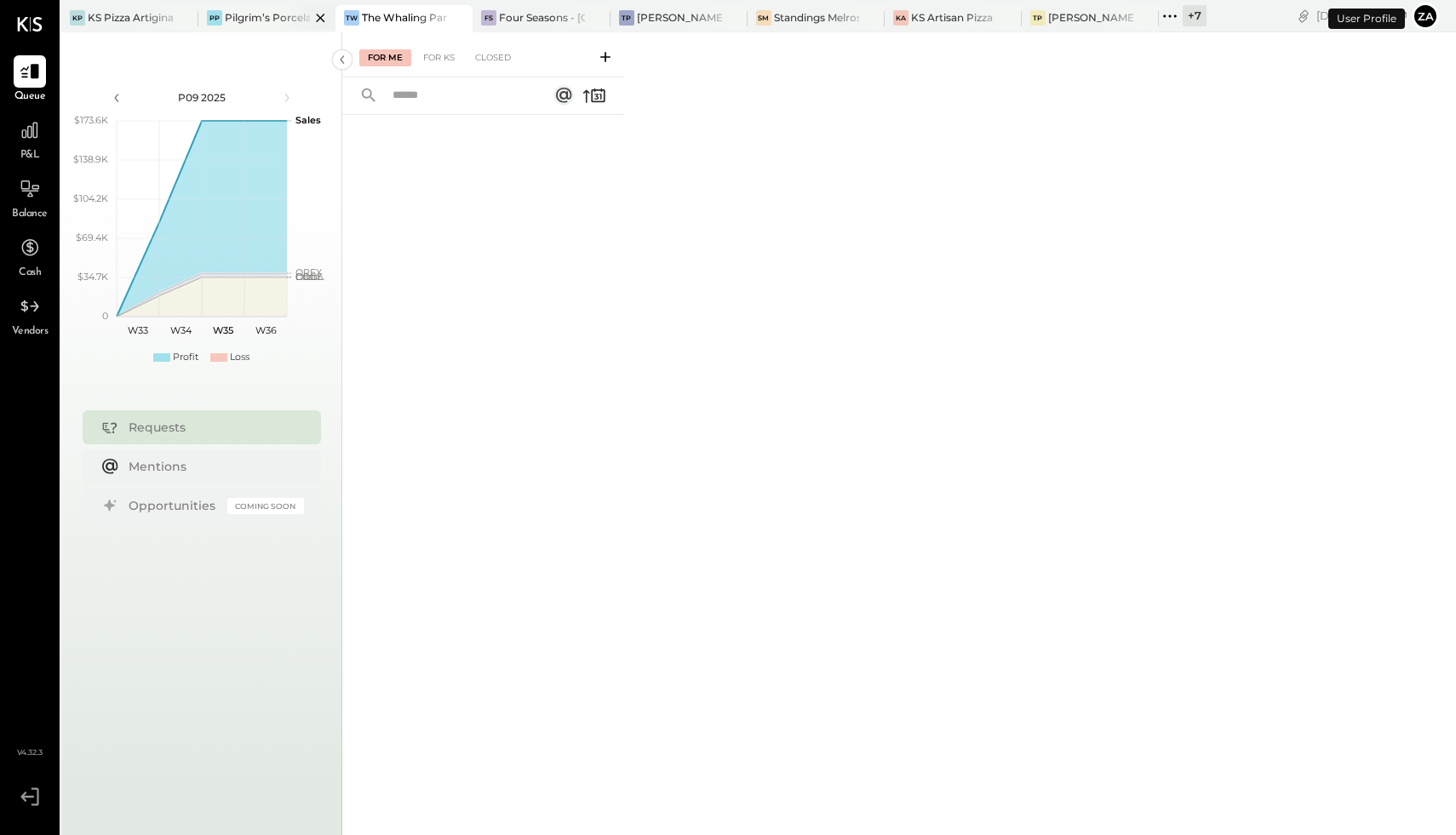
click at [249, 18] on div "Pilgrim’s Porcelain" at bounding box center [267, 17] width 85 height 14
click at [788, 19] on div "Standings Melrose" at bounding box center [815, 17] width 85 height 14
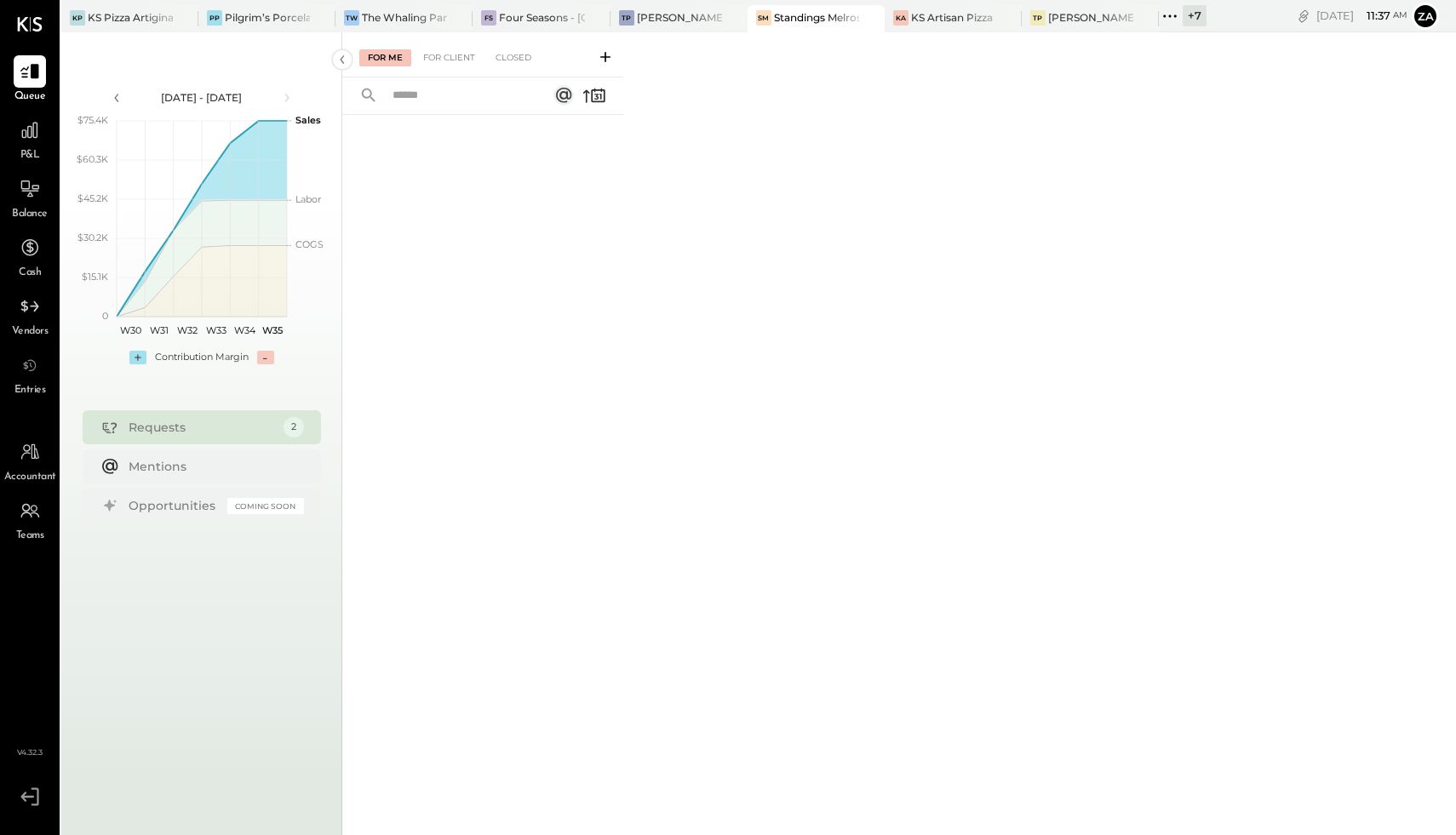
click at [29, 481] on span "Accountant" at bounding box center [30, 477] width 52 height 15
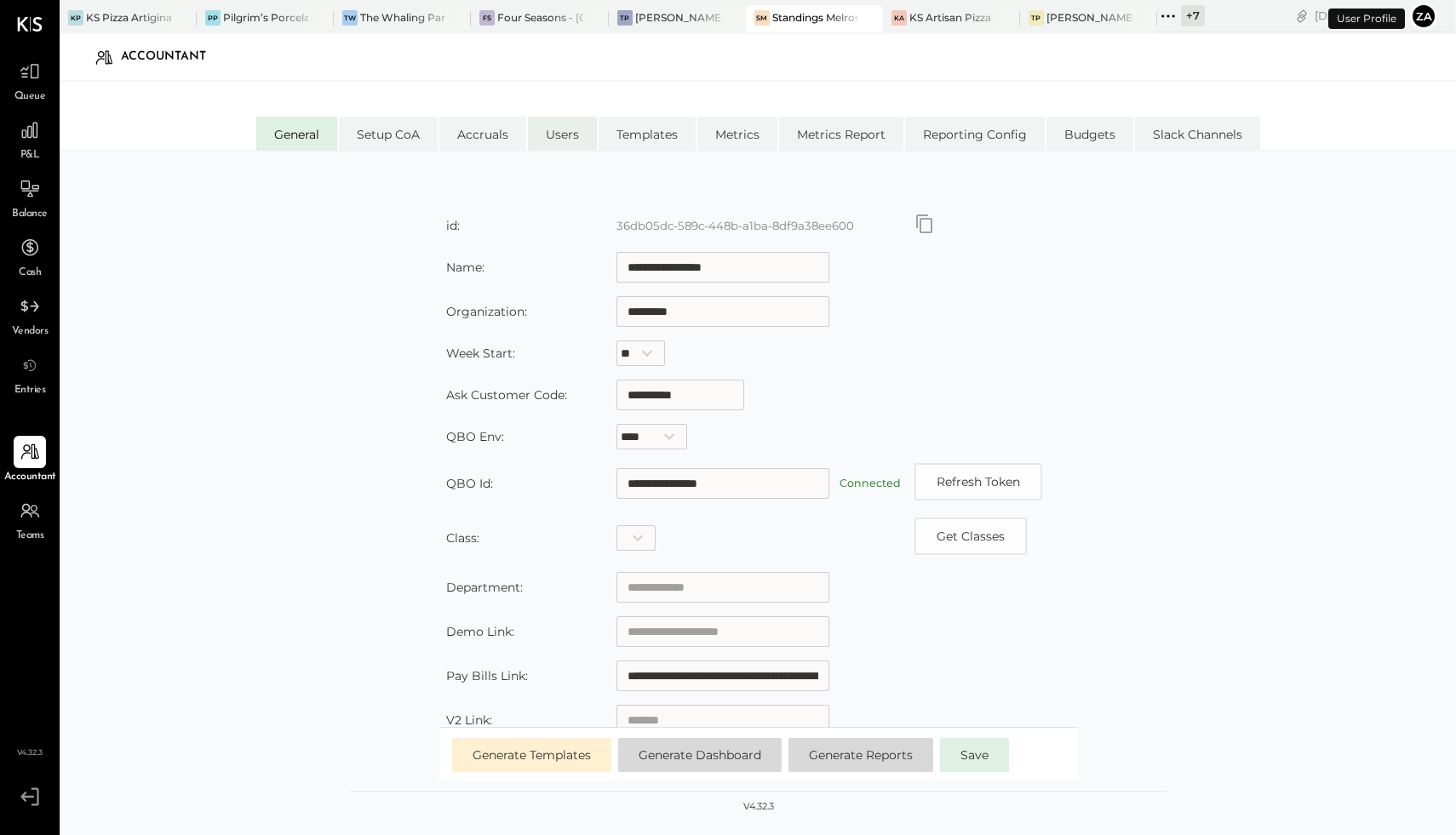
click at [542, 136] on li "Users" at bounding box center [562, 134] width 69 height 34
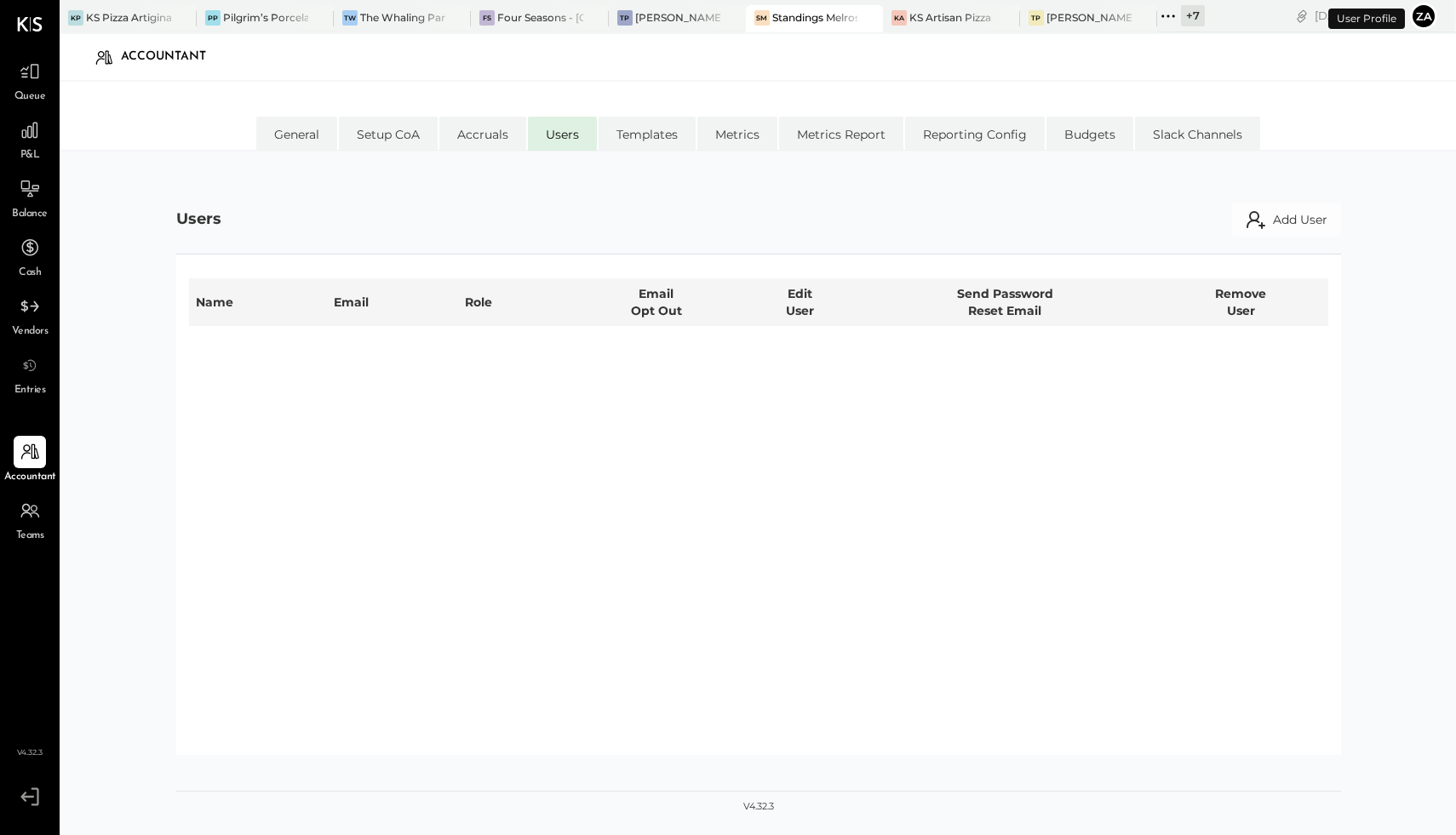
select select "**********"
select select "*****"
select select "**********"
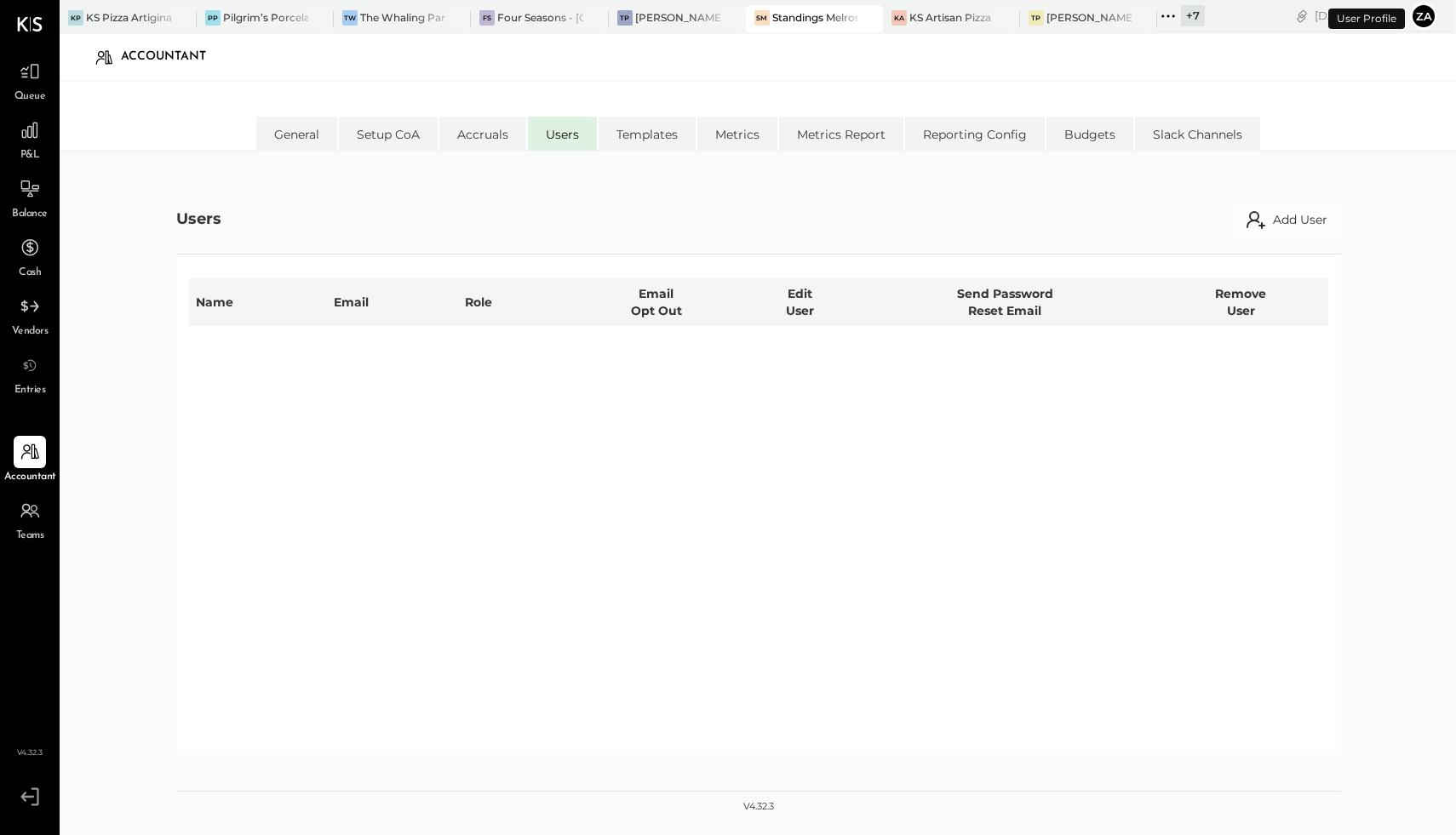
select select "*****"
select select "**********"
select select "*****"
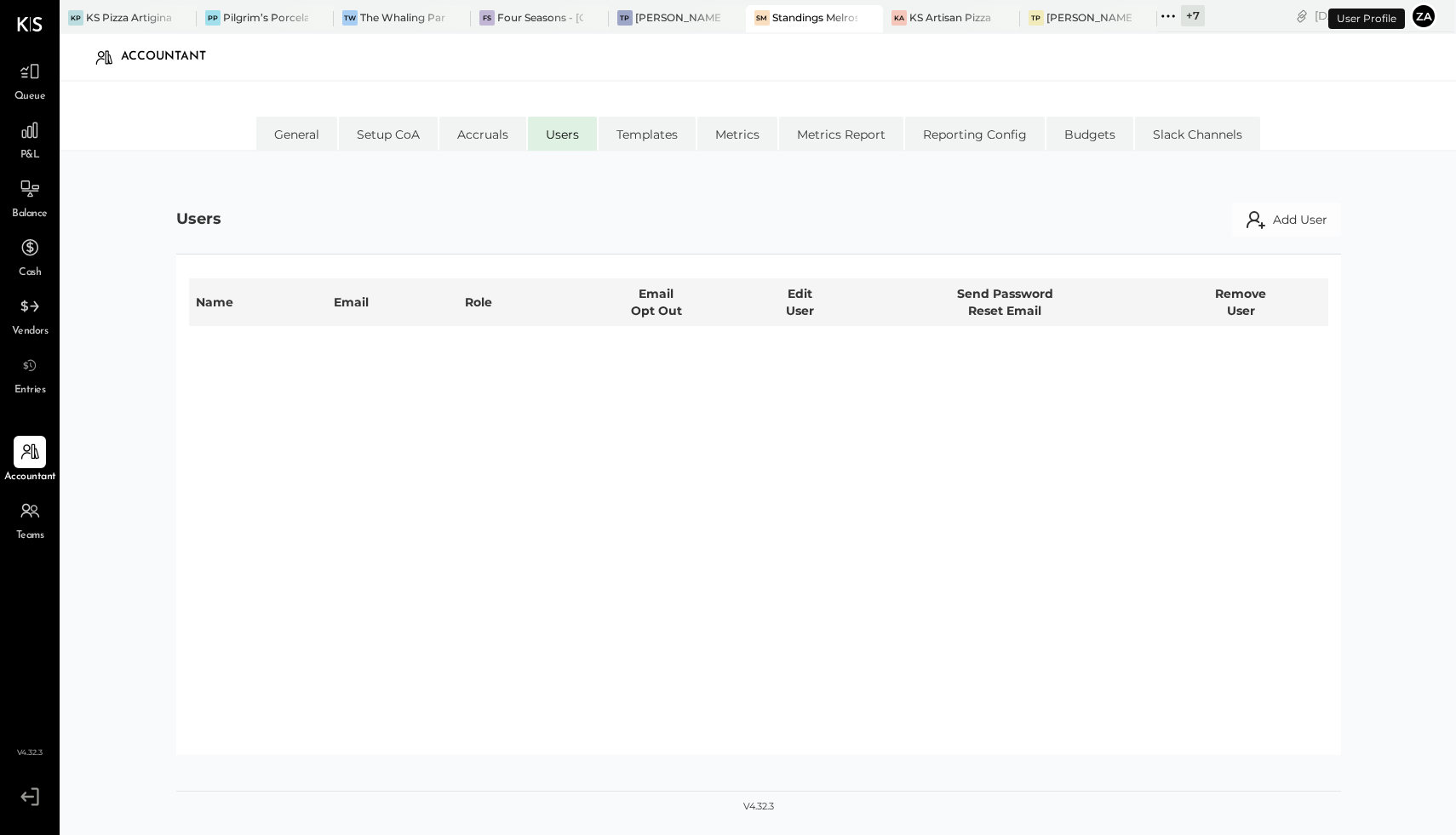
select select "*****"
select select "**********"
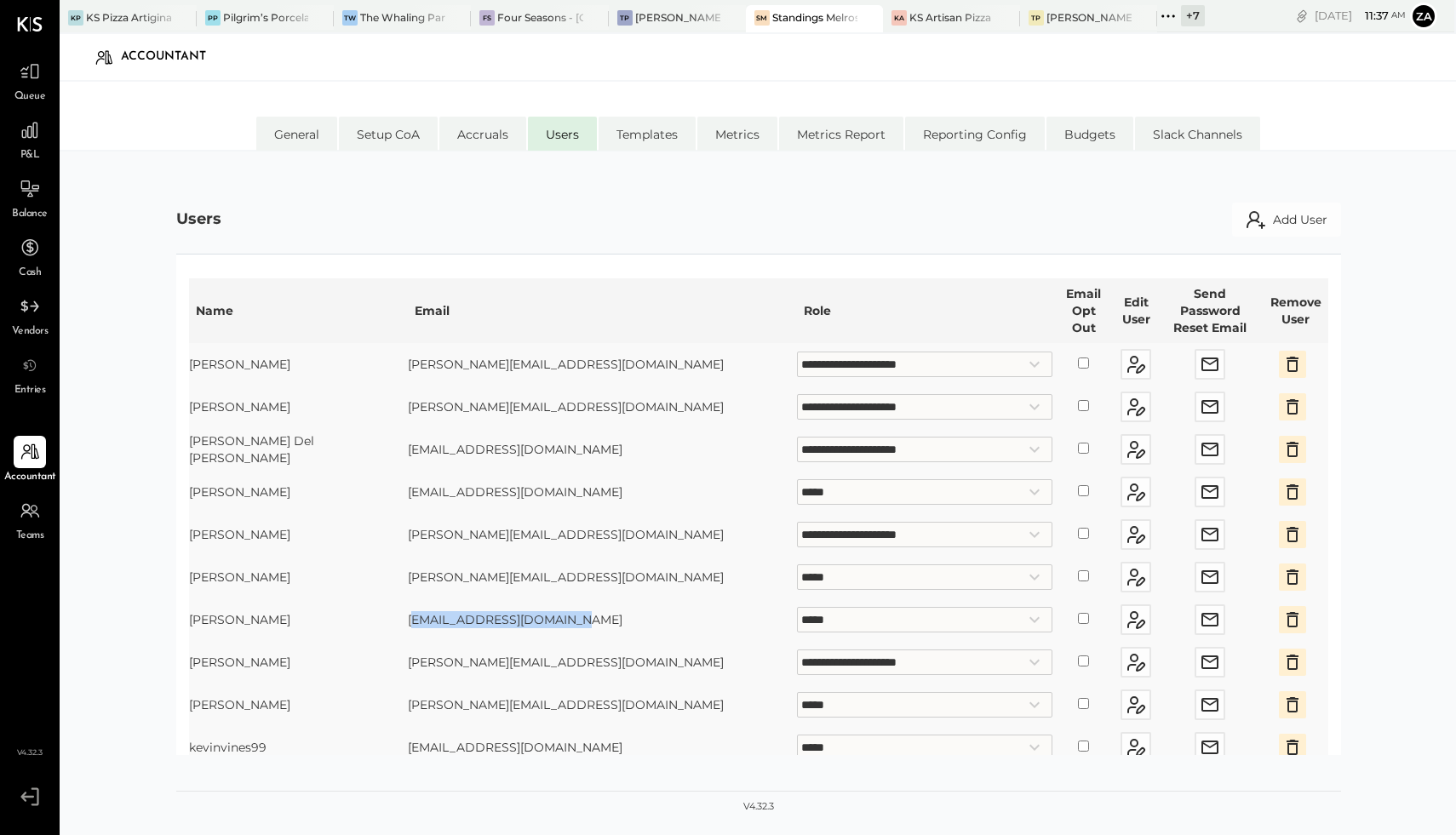
drag, startPoint x: 408, startPoint y: 605, endPoint x: 593, endPoint y: 605, distance: 185.0
click at [593, 605] on td "[EMAIL_ADDRESS][DOMAIN_NAME]" at bounding box center [601, 620] width 388 height 43
click at [583, 604] on td "[EMAIL_ADDRESS][DOMAIN_NAME]" at bounding box center [601, 620] width 388 height 43
drag, startPoint x: 492, startPoint y: 602, endPoint x: 390, endPoint y: 600, distance: 102.0
click at [390, 600] on tr "**********" at bounding box center [758, 620] width 1139 height 43
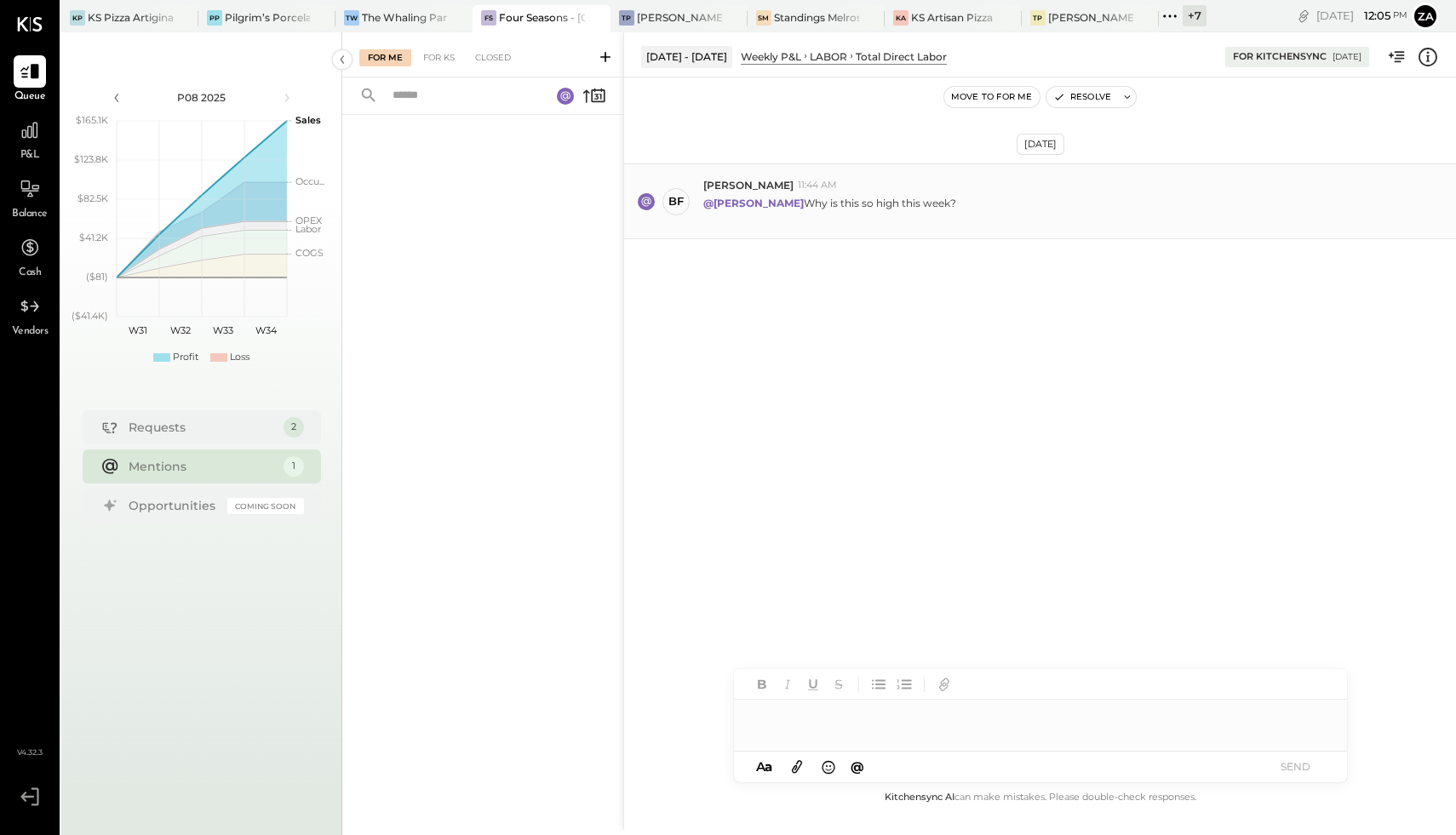
click at [921, 200] on div "@Zach S. Why is this so high this week?" at bounding box center [1072, 209] width 739 height 32
click at [1397, 54] on icon at bounding box center [1397, 57] width 22 height 22
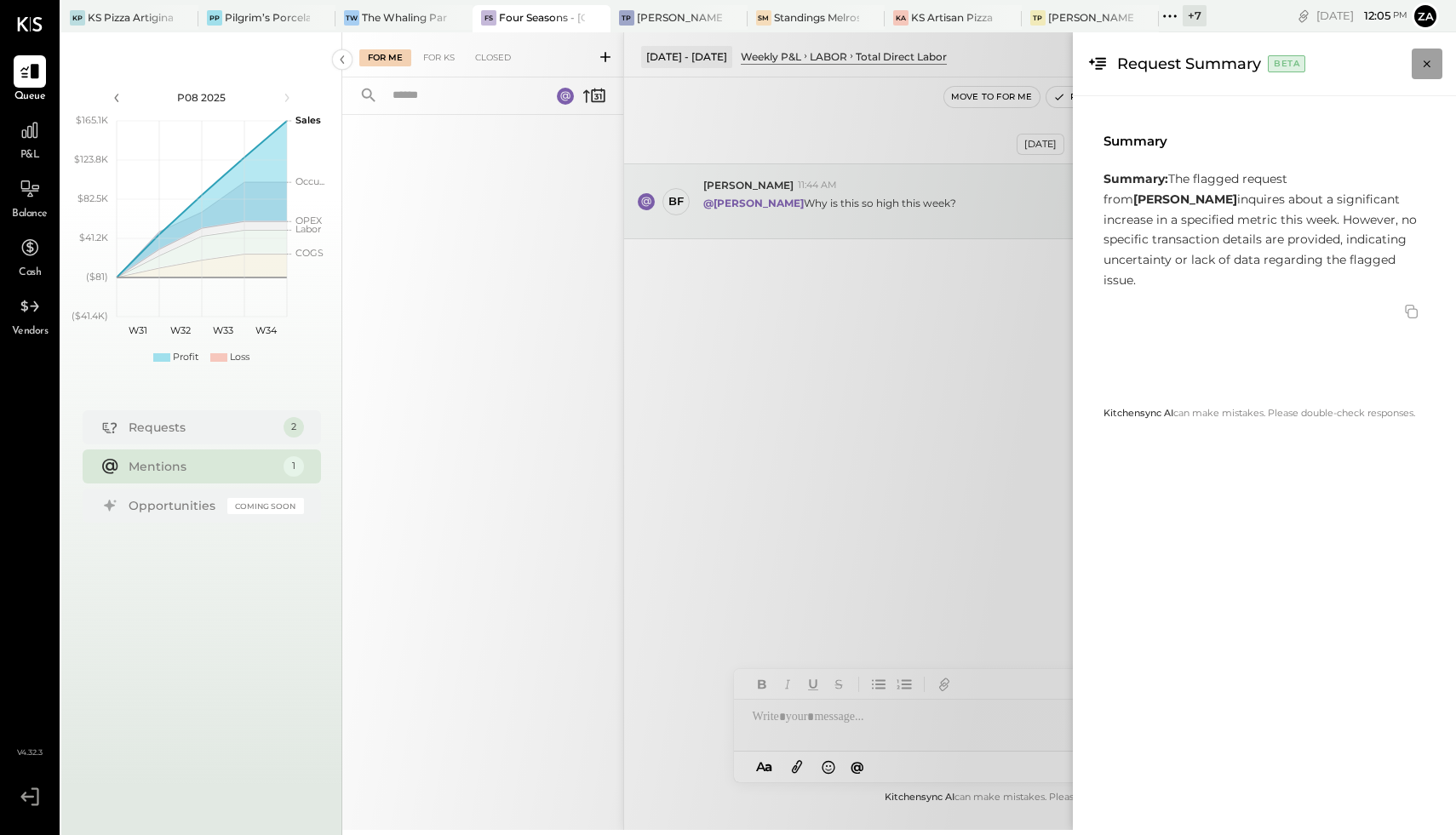
click at [1425, 65] on icon "Close panel" at bounding box center [1427, 64] width 7 height 7
